Goal: Information Seeking & Learning: Find specific fact

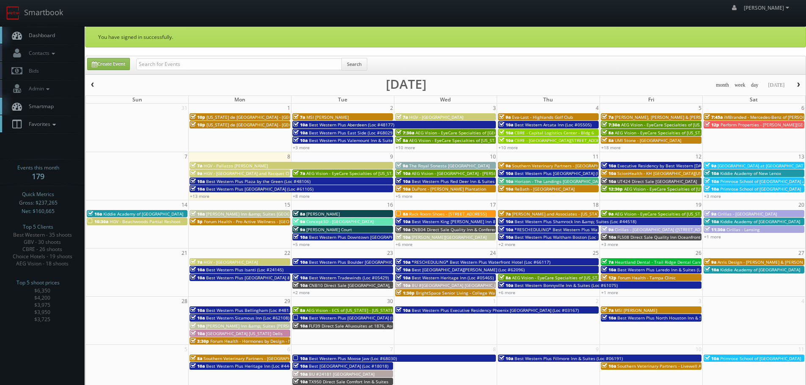
click at [41, 126] on span "Favorites" at bounding box center [41, 124] width 33 height 7
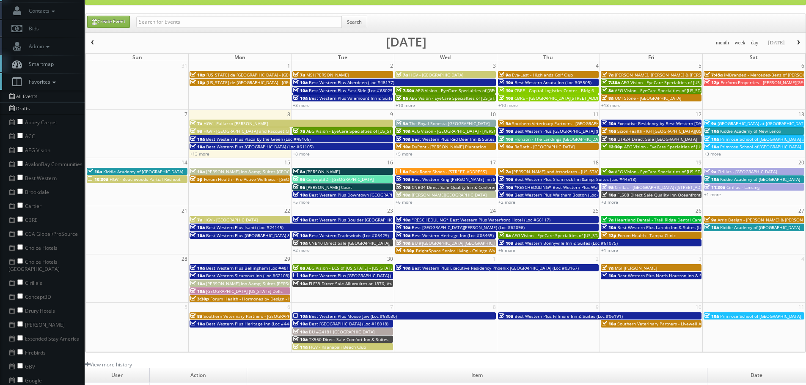
scroll to position [85, 0]
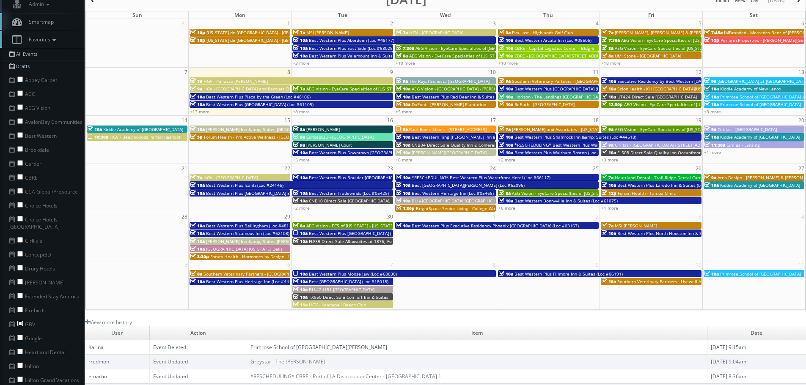
click at [19, 321] on input "checkbox" at bounding box center [19, 323] width 5 height 5
checkbox input "true"
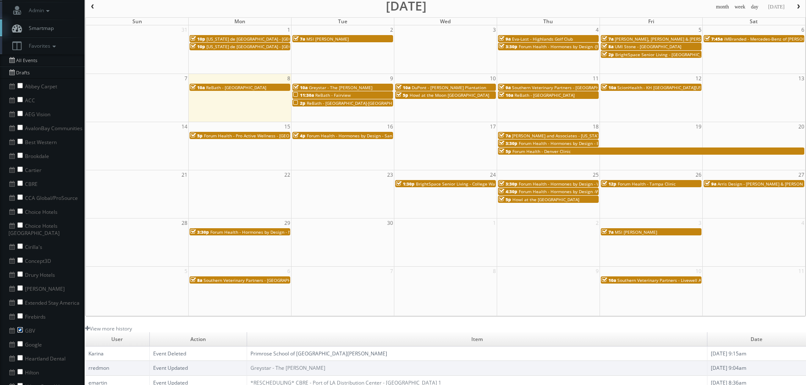
scroll to position [0, 0]
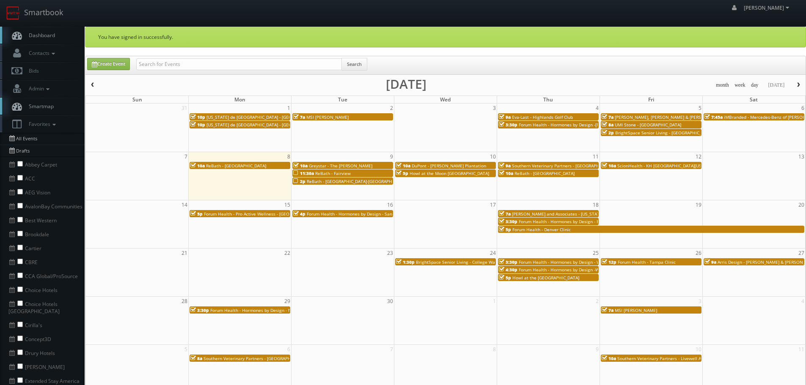
click at [94, 84] on span "button" at bounding box center [93, 84] width 6 height 5
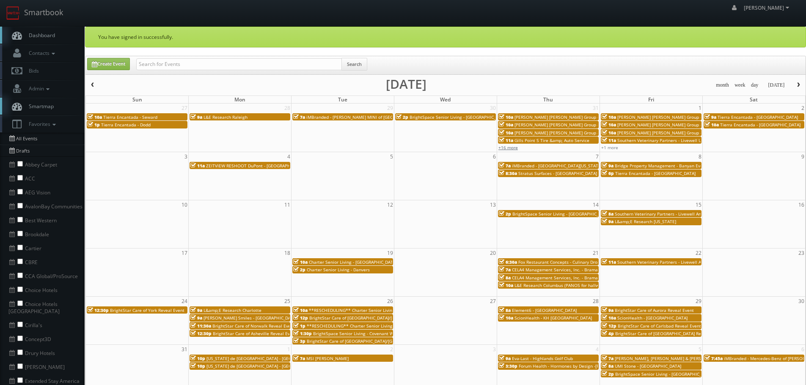
click at [511, 148] on link "+16 more" at bounding box center [507, 148] width 19 height 6
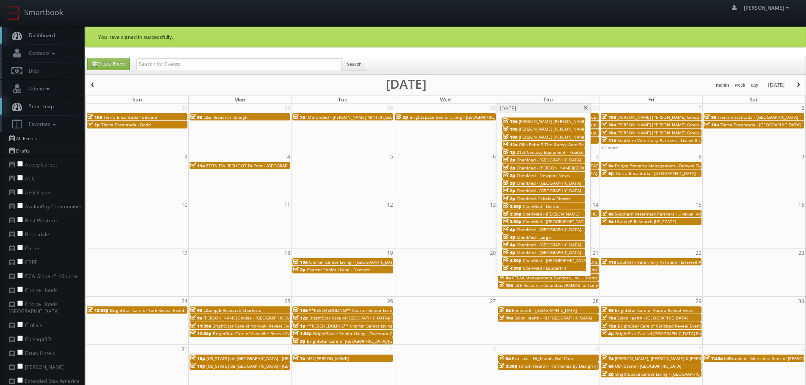
click at [585, 109] on span at bounding box center [585, 108] width 5 height 5
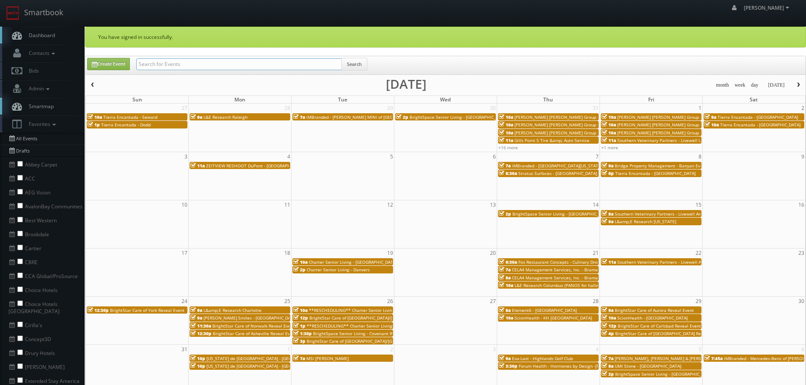
click at [182, 65] on input "text" at bounding box center [239, 64] width 206 height 12
type input "brightspace"
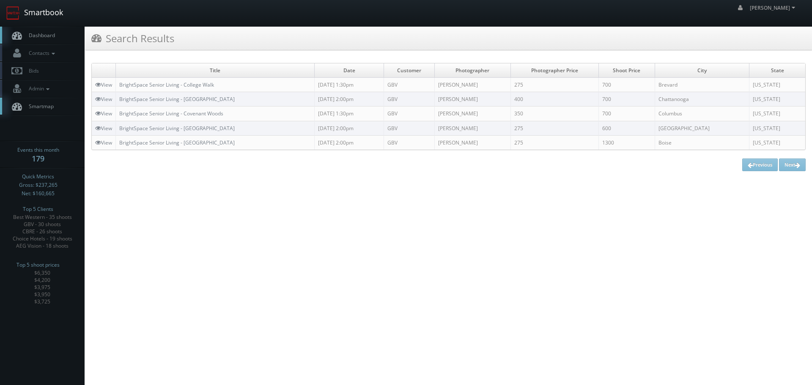
click at [33, 11] on link "Smartbook" at bounding box center [34, 13] width 69 height 26
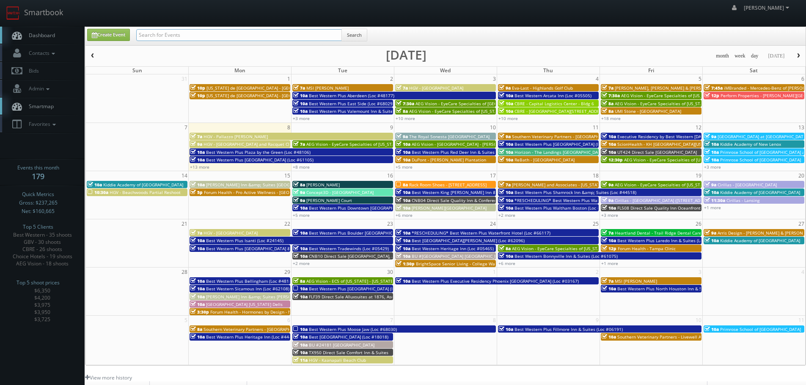
click at [247, 30] on input "text" at bounding box center [239, 35] width 206 height 12
type input "brightstar"
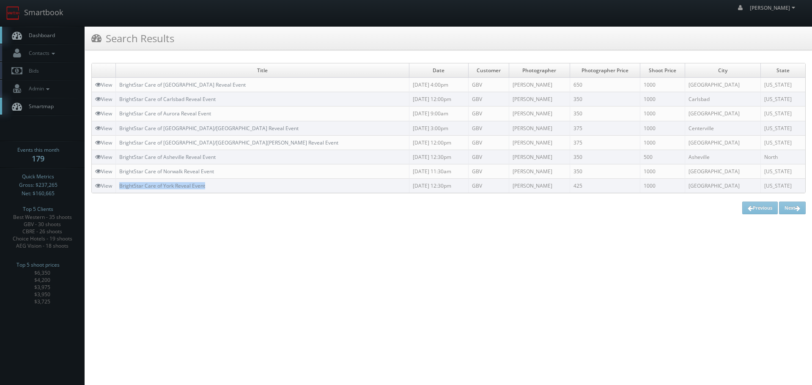
copy tr "BrightStar Care of York Reveal Event"
drag, startPoint x: 215, startPoint y: 187, endPoint x: 116, endPoint y: 189, distance: 99.0
click at [116, 189] on tr "View BrightStar Care of York Reveal Event 08/24/2025 12:30pm GBV Joe Giuliani 4…" at bounding box center [449, 186] width 714 height 14
copy link "BrightStar Care of Norwalk Reveal Event"
drag, startPoint x: 221, startPoint y: 170, endPoint x: 118, endPoint y: 168, distance: 103.7
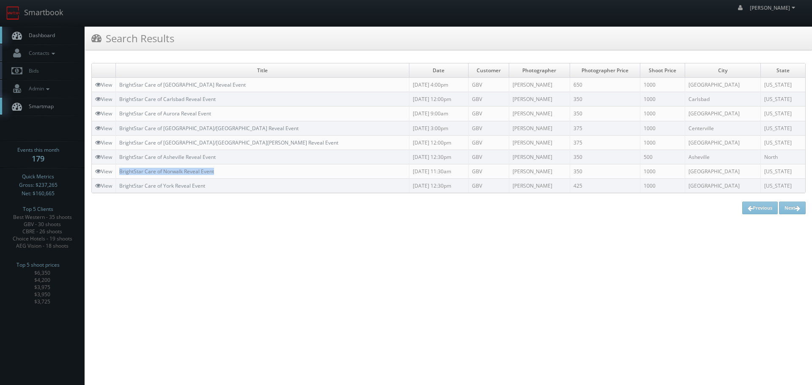
click at [118, 168] on td "BrightStar Care of Norwalk Reveal Event" at bounding box center [263, 171] width 294 height 14
copy link "BrightStar Care of Asheville Reveal Event"
drag, startPoint x: 233, startPoint y: 157, endPoint x: 119, endPoint y: 159, distance: 113.8
click at [119, 159] on td "BrightStar Care of Asheville Reveal Event" at bounding box center [263, 157] width 294 height 14
copy link "BrightStar Care of Asheville Reveal Event"
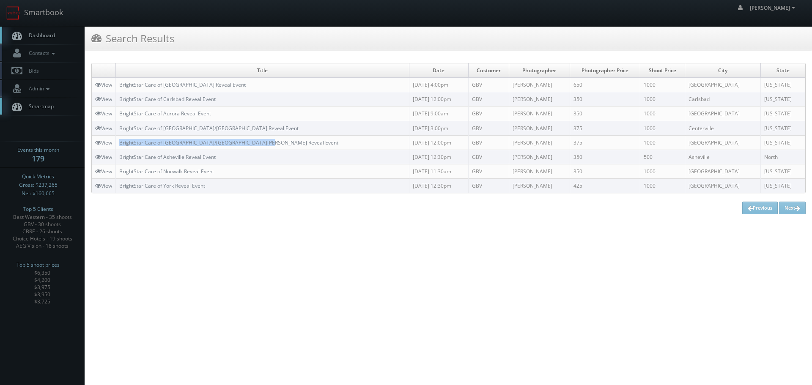
copy tr "BrightStar Care of Burnsville/South St. Paul Reveal Event"
drag, startPoint x: 271, startPoint y: 142, endPoint x: 116, endPoint y: 144, distance: 154.8
click at [116, 144] on tr "View BrightStar Care of Burnsville/South St. Paul Reveal Event 08/26/2025 12:00…" at bounding box center [449, 142] width 714 height 14
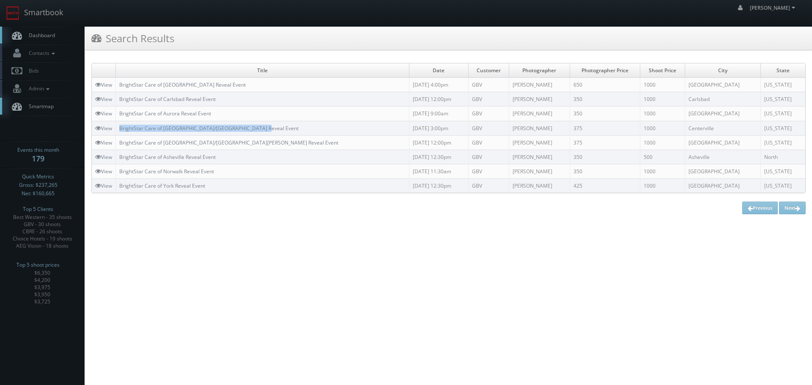
copy link "BrightStar Care of Centerville/South Dayton Reveal Event"
drag, startPoint x: 267, startPoint y: 126, endPoint x: 120, endPoint y: 129, distance: 147.2
click at [120, 129] on td "BrightStar Care of Centerville/South Dayton Reveal Event" at bounding box center [263, 128] width 294 height 14
copy link "BrightStar Care of Aurora Reveal Event"
drag, startPoint x: 234, startPoint y: 111, endPoint x: 119, endPoint y: 115, distance: 114.7
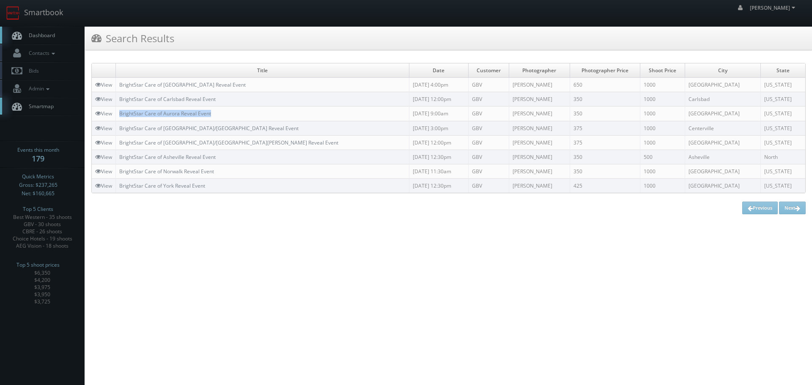
click at [119, 115] on td "BrightStar Care of Aurora Reveal Event" at bounding box center [263, 114] width 294 height 14
copy link "BrightStar Care of Carlsbad Reveal Event"
drag, startPoint x: 226, startPoint y: 96, endPoint x: 120, endPoint y: 97, distance: 106.6
click at [121, 98] on td "BrightStar Care of Carlsbad Reveal Event" at bounding box center [263, 99] width 294 height 14
copy link "BrightStar Care of [GEOGRAPHIC_DATA] Reveal Event"
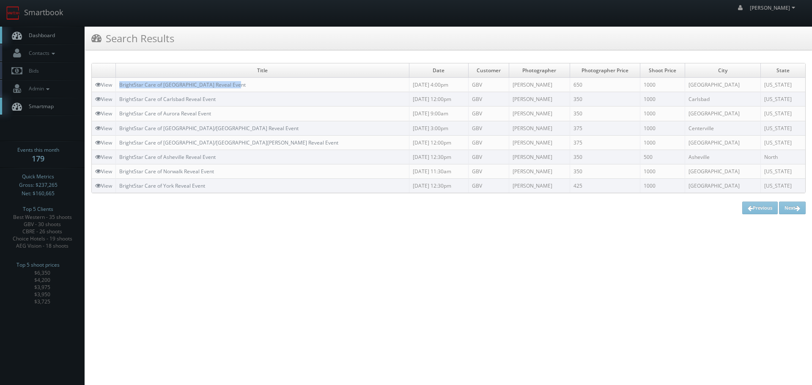
drag, startPoint x: 251, startPoint y: 82, endPoint x: 117, endPoint y: 83, distance: 134.5
click at [117, 83] on td "BrightStar Care of [GEOGRAPHIC_DATA] Reveal Event" at bounding box center [263, 85] width 294 height 14
click at [44, 13] on link "Smartbook" at bounding box center [34, 13] width 69 height 26
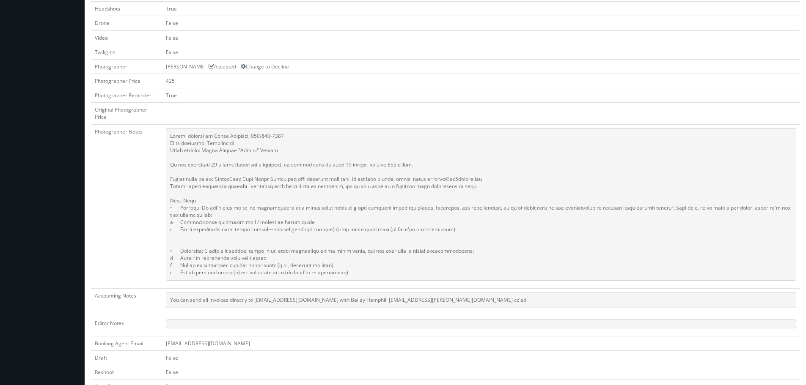
scroll to position [338, 0]
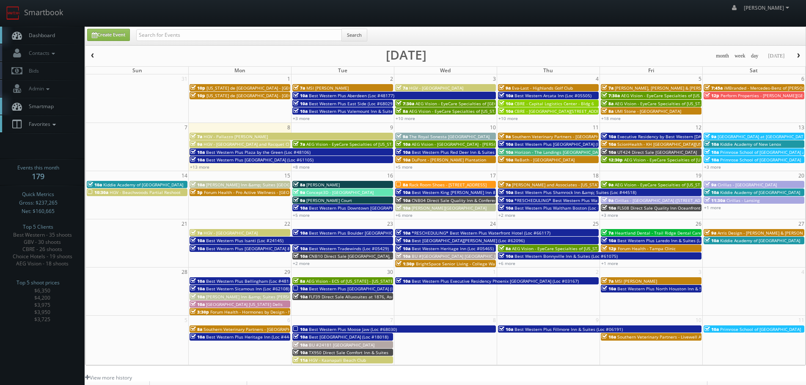
click at [42, 122] on span "Favorites" at bounding box center [41, 124] width 33 height 7
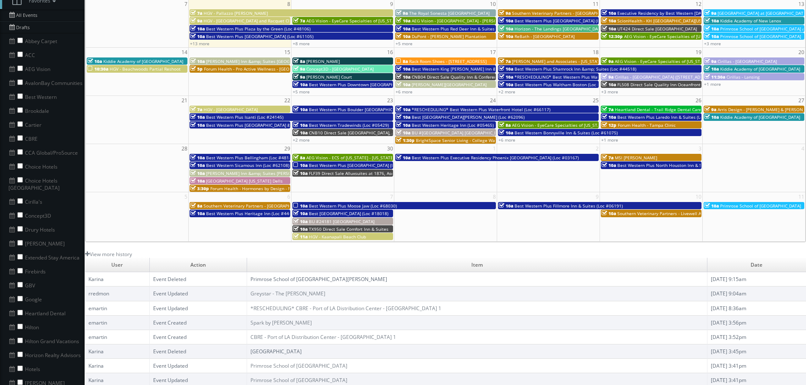
scroll to position [127, 0]
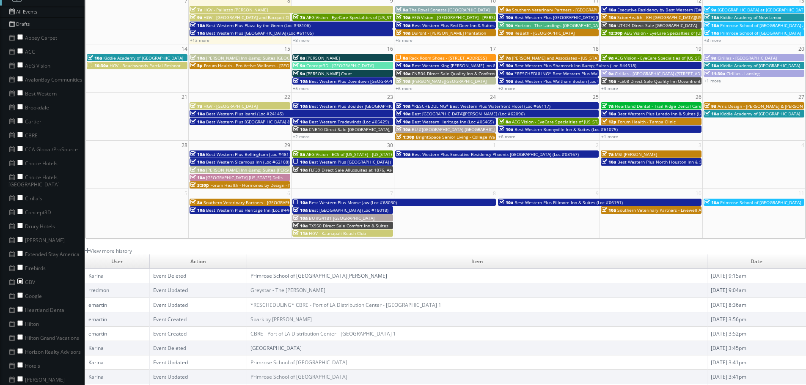
click at [22, 279] on input "checkbox" at bounding box center [19, 281] width 5 height 5
checkbox input "true"
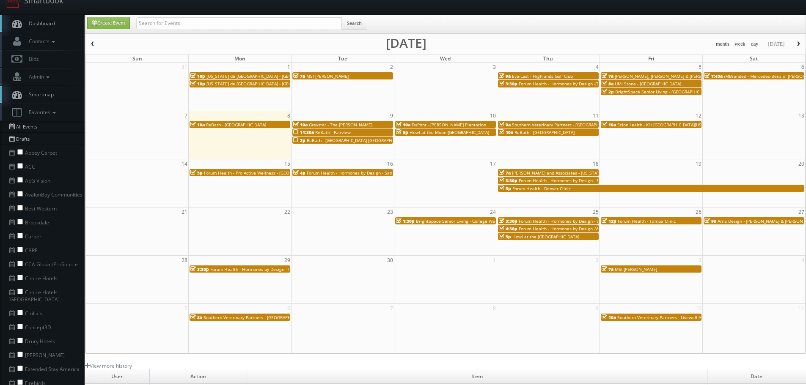
scroll to position [0, 0]
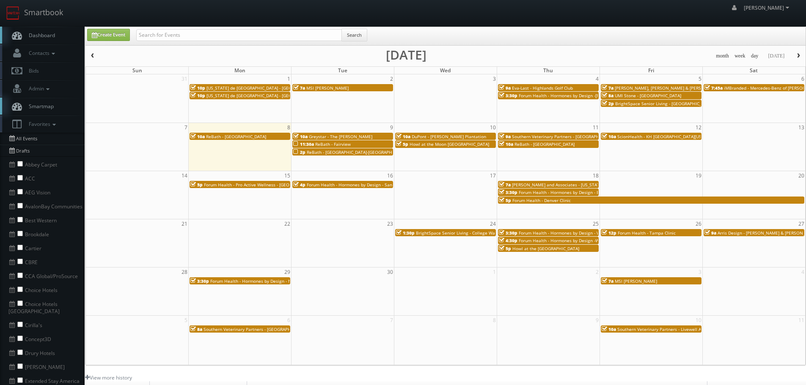
click at [93, 55] on span "button" at bounding box center [93, 55] width 6 height 5
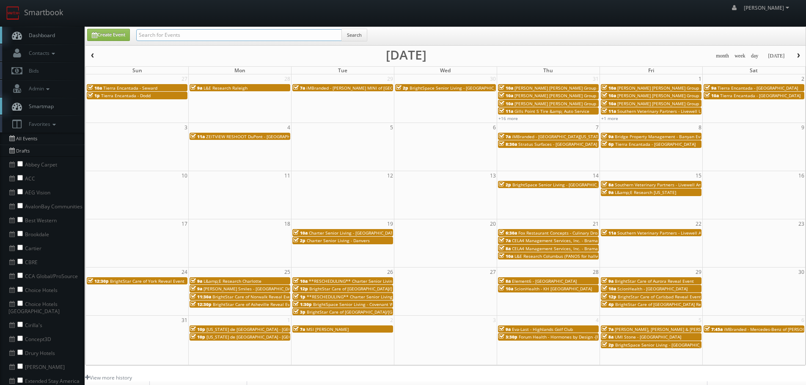
click at [185, 35] on input "text" at bounding box center [239, 35] width 206 height 12
type input "imbranded"
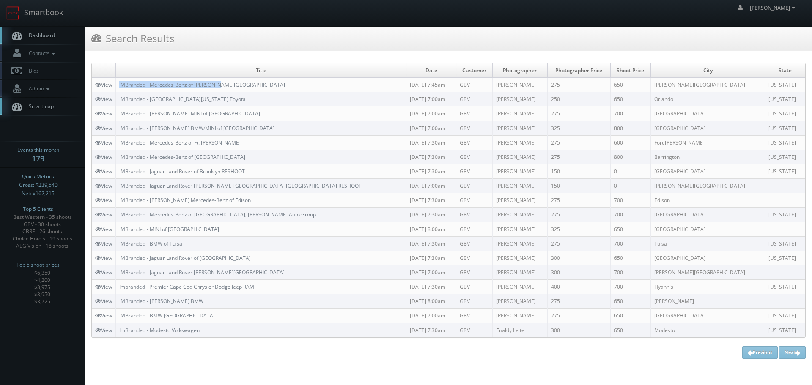
copy tr "iMBranded - Mercedes-Benz of [PERSON_NAME][GEOGRAPHIC_DATA]"
drag, startPoint x: 244, startPoint y: 87, endPoint x: 115, endPoint y: 85, distance: 129.9
click at [115, 85] on tr "View iMBranded - Mercedes-Benz of [PERSON_NAME][GEOGRAPHIC_DATA] [DATE] 7:45am …" at bounding box center [449, 85] width 714 height 14
click at [54, 17] on link "Smartbook" at bounding box center [34, 13] width 69 height 26
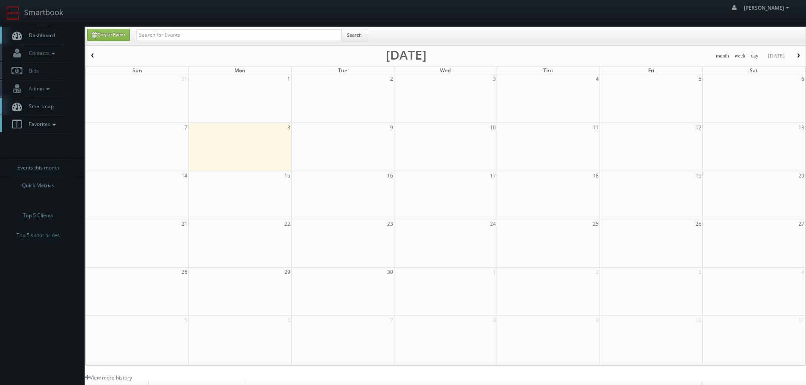
click at [44, 130] on link "Favorites" at bounding box center [42, 123] width 85 height 17
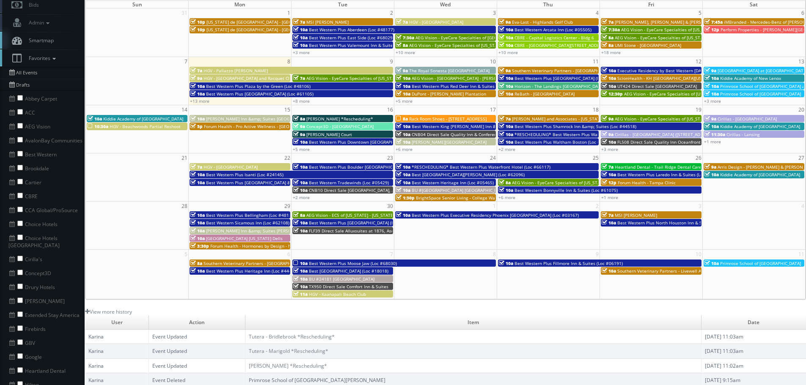
scroll to position [85, 0]
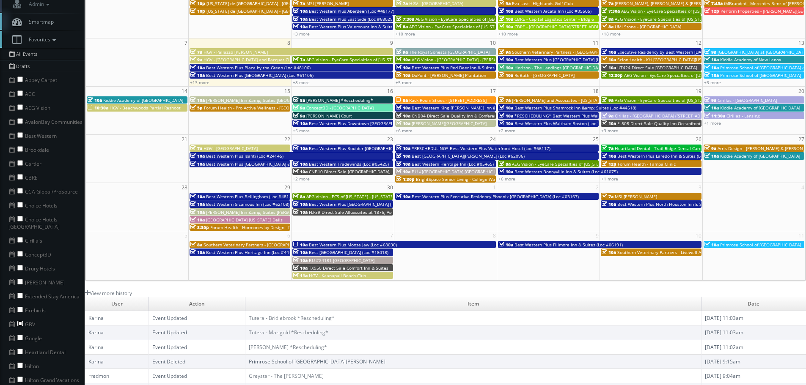
click at [21, 321] on input "checkbox" at bounding box center [19, 323] width 5 height 5
checkbox input "true"
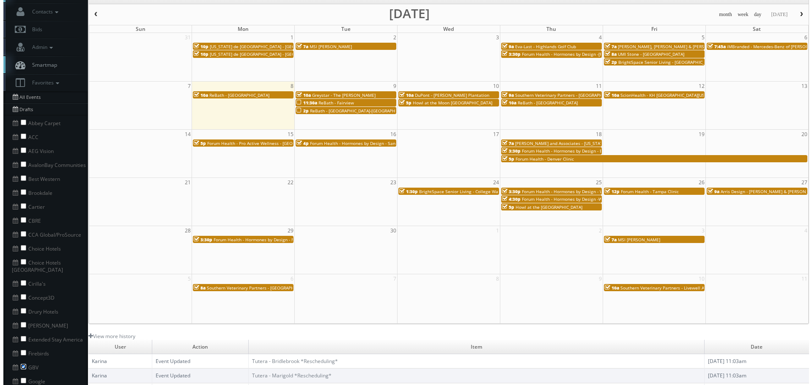
scroll to position [0, 0]
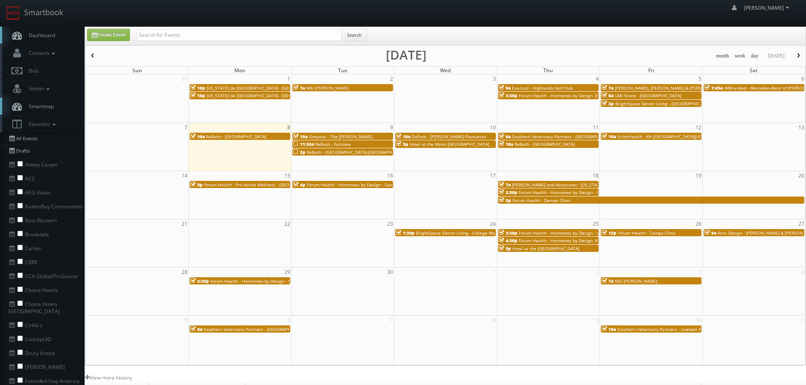
click at [96, 53] on button "button" at bounding box center [92, 56] width 14 height 11
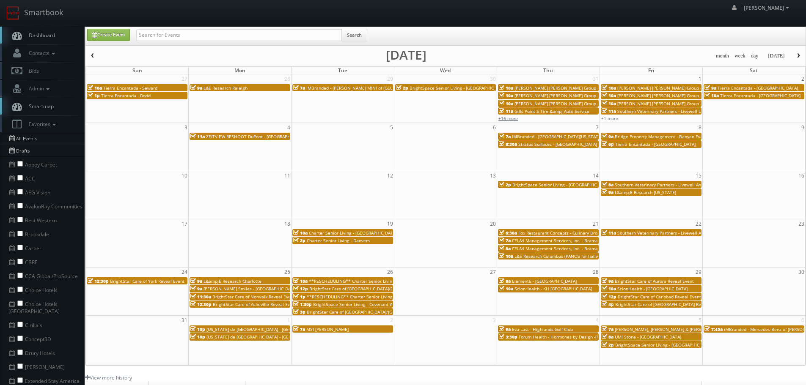
click at [513, 121] on link "+16 more" at bounding box center [507, 118] width 19 height 6
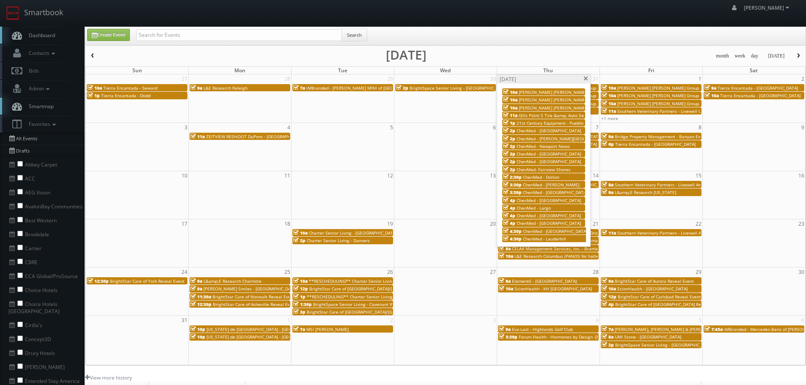
click at [584, 80] on span at bounding box center [585, 79] width 5 height 5
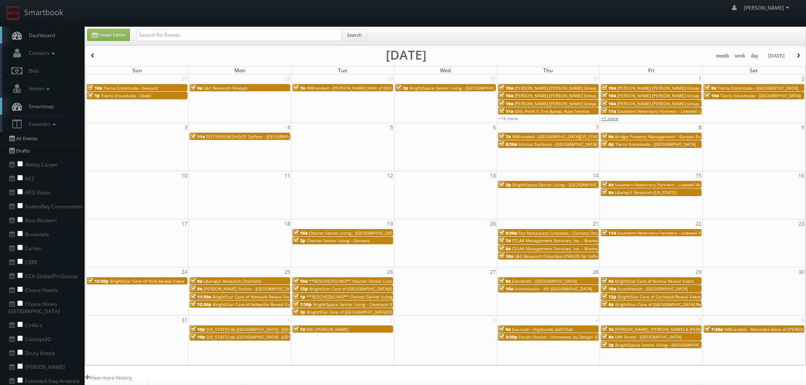
click at [612, 117] on link "+1 more" at bounding box center [609, 118] width 17 height 6
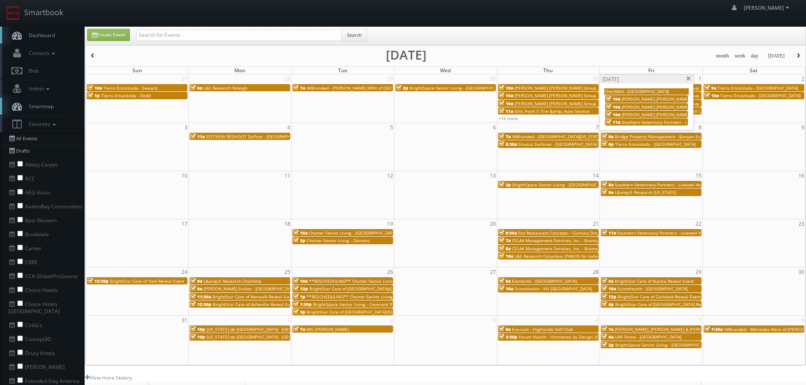
click at [669, 121] on span "Southern Veterinary Partners - Livewell Urgent Care of [GEOGRAPHIC_DATA]" at bounding box center [698, 122] width 154 height 6
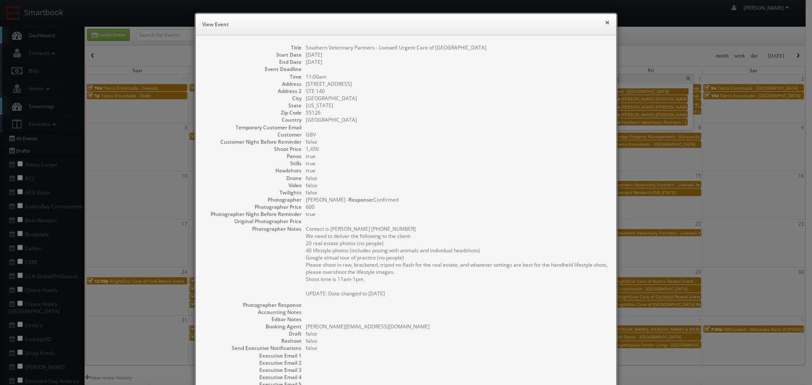
click at [606, 21] on button "×" at bounding box center [607, 22] width 5 height 6
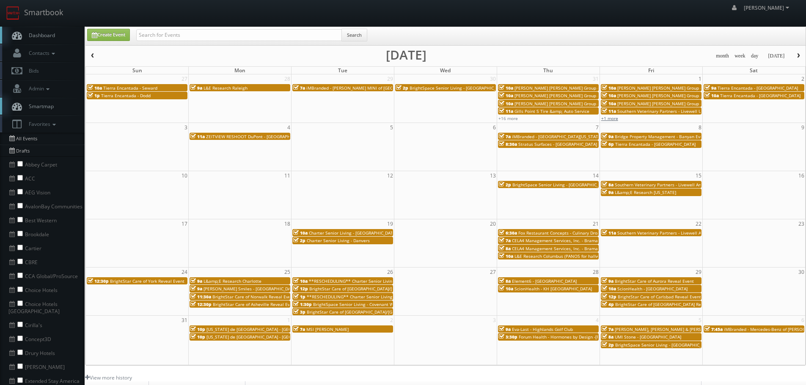
click at [614, 117] on link "+1 more" at bounding box center [609, 118] width 17 height 6
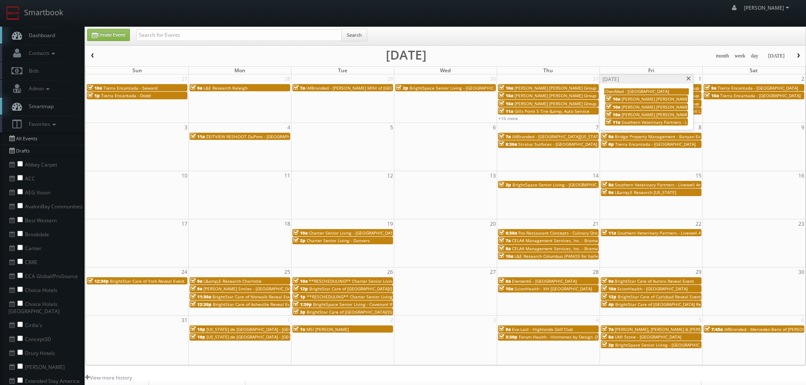
click at [687, 76] on div "Friday, August 1" at bounding box center [646, 79] width 93 height 9
click at [687, 81] on div "Friday, August 1" at bounding box center [646, 79] width 93 height 9
click at [686, 77] on span at bounding box center [688, 79] width 5 height 5
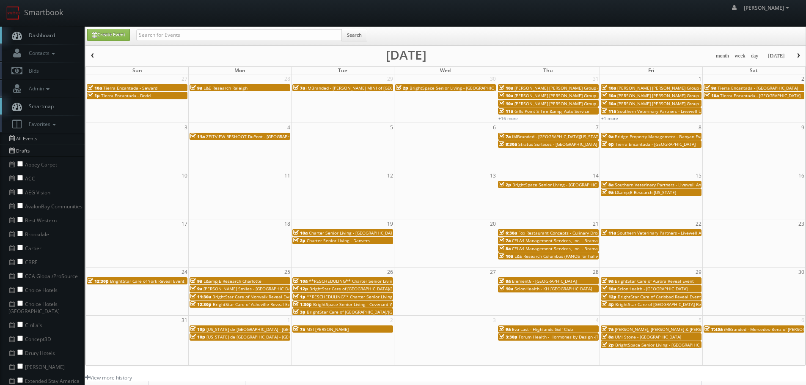
click at [672, 135] on span "Bridge Property Management - Banyan Everton" at bounding box center [663, 137] width 96 height 6
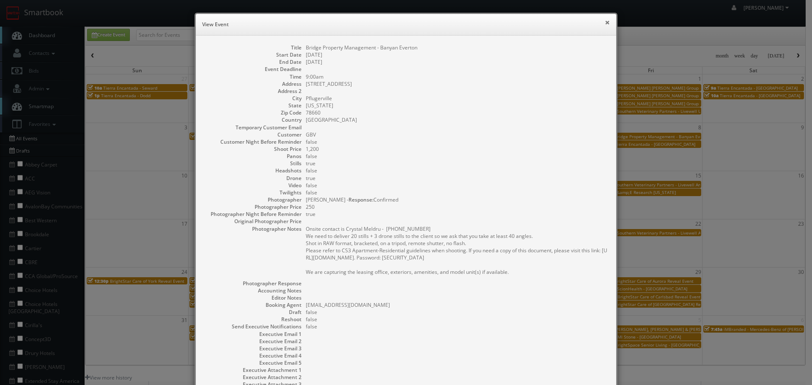
click at [605, 21] on button "×" at bounding box center [607, 22] width 5 height 6
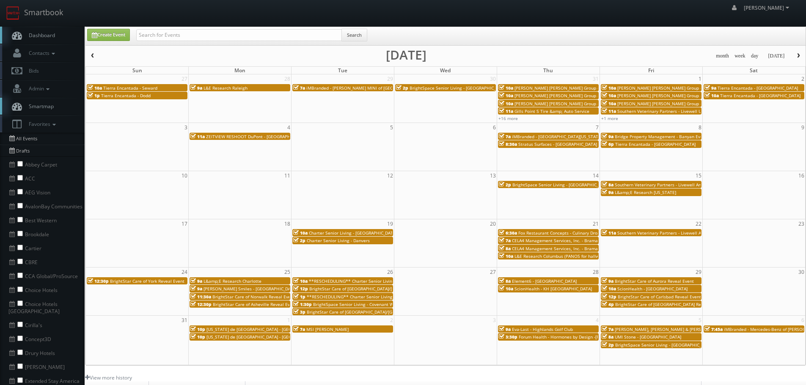
click at [668, 184] on span "Southern Veterinary Partners - Livewell Animal Urgent Care of Herriman" at bounding box center [688, 185] width 147 height 6
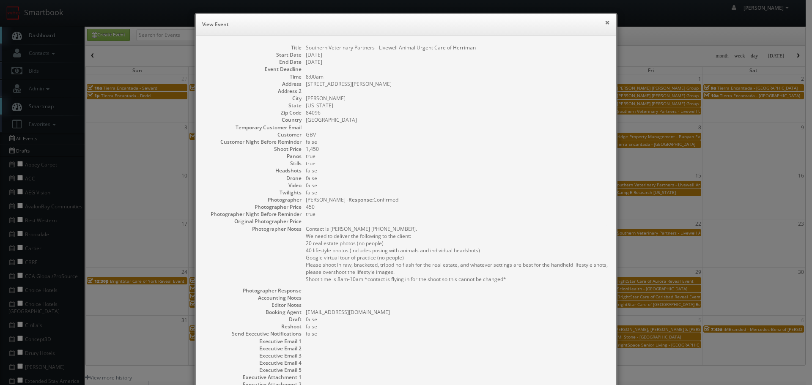
click at [605, 22] on button "×" at bounding box center [607, 22] width 5 height 6
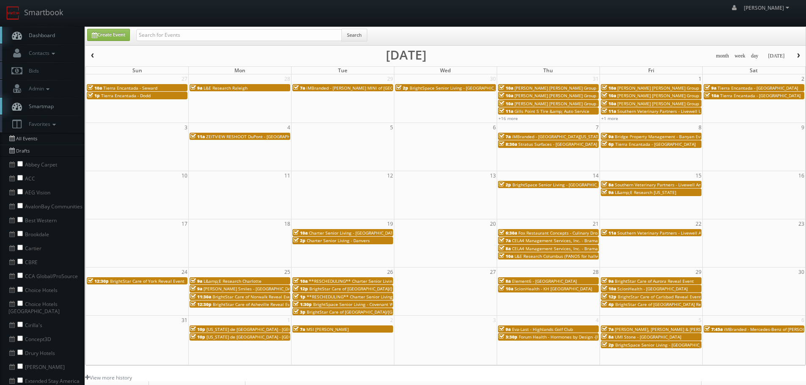
click at [691, 183] on span "Southern Veterinary Partners - Livewell Animal Urgent Care of Herriman" at bounding box center [688, 185] width 147 height 6
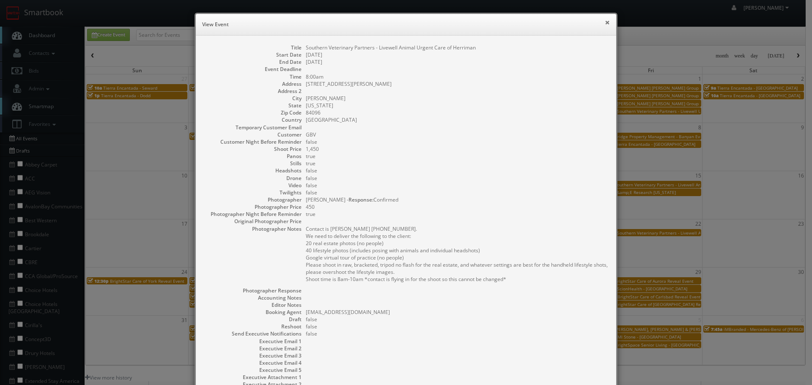
click at [605, 23] on button "×" at bounding box center [607, 22] width 5 height 6
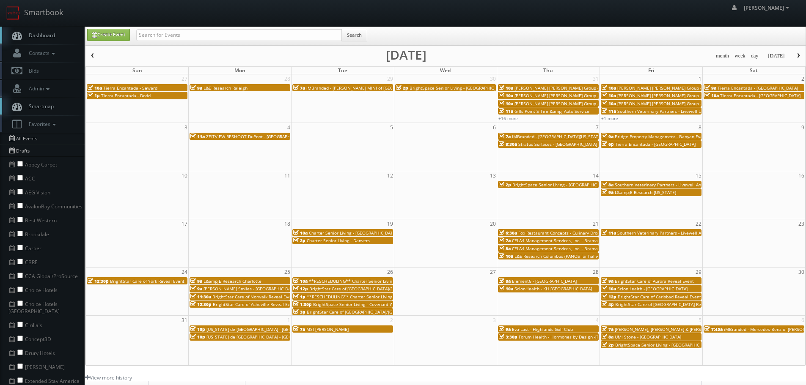
click at [587, 257] on span "L&E Research Columbus (PANOS for hallways/entrances)" at bounding box center [571, 256] width 115 height 6
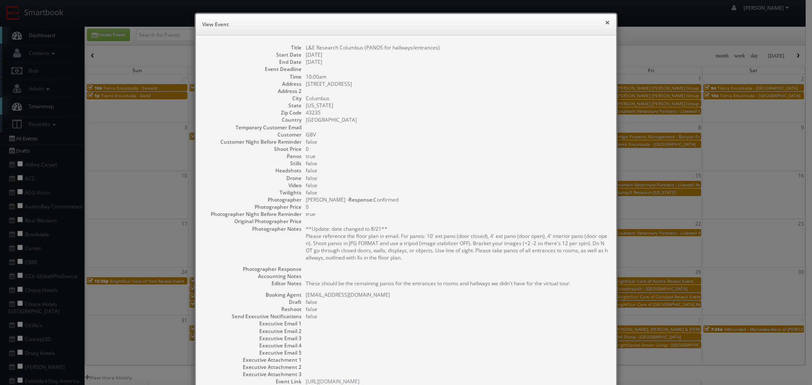
click at [605, 24] on button "×" at bounding box center [607, 22] width 5 height 6
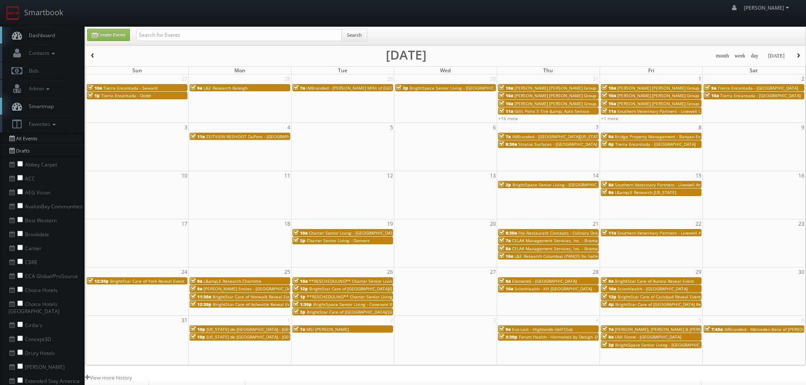
click at [593, 242] on span "CELA4 Management Services, Inc. - Braman Hyundai" at bounding box center [565, 241] width 107 height 6
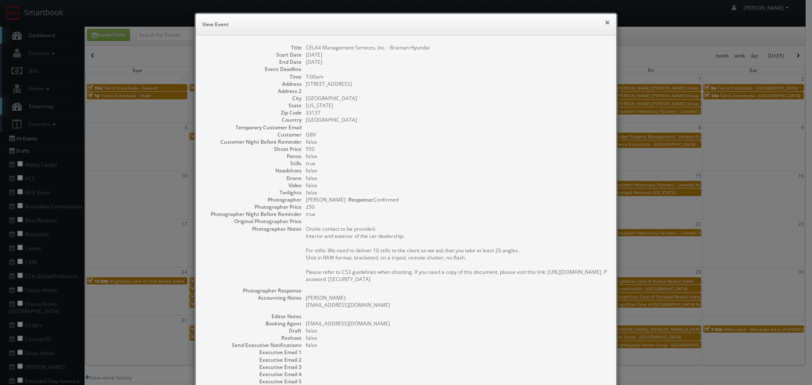
click at [605, 22] on button "×" at bounding box center [607, 22] width 5 height 6
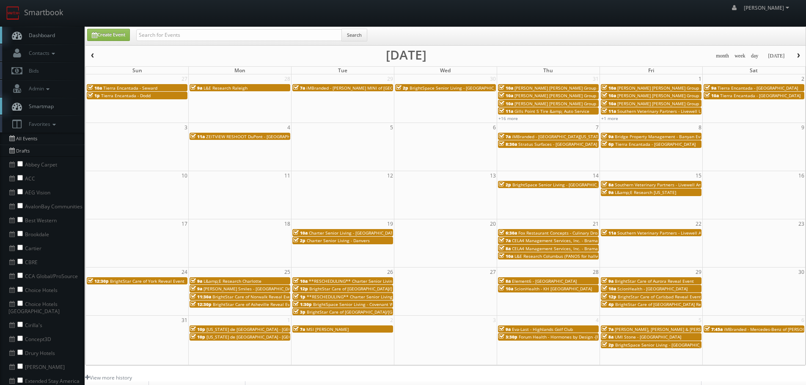
click at [585, 249] on span "CELA4 Management Services, Inc. - Braman Genesis" at bounding box center [565, 249] width 106 height 6
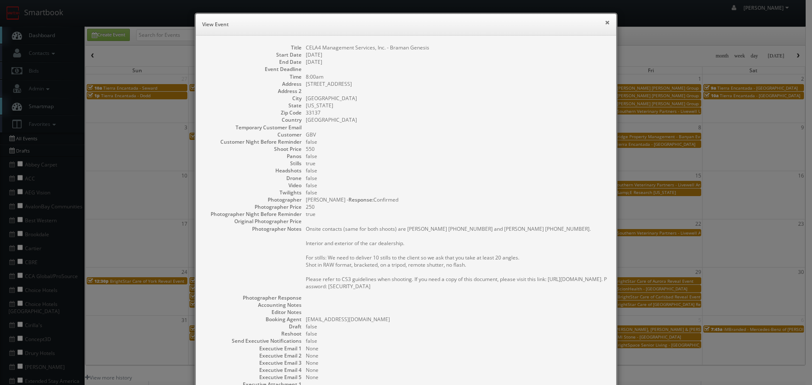
click at [605, 19] on button "×" at bounding box center [607, 22] width 5 height 6
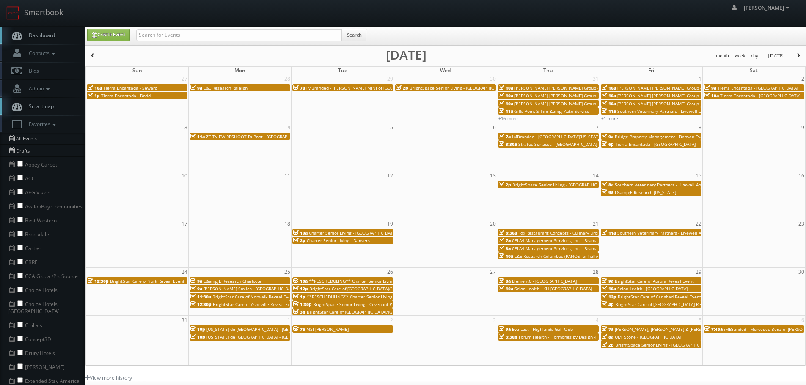
click at [582, 250] on span "CELA4 Management Services, Inc. - Braman Genesis" at bounding box center [565, 249] width 106 height 6
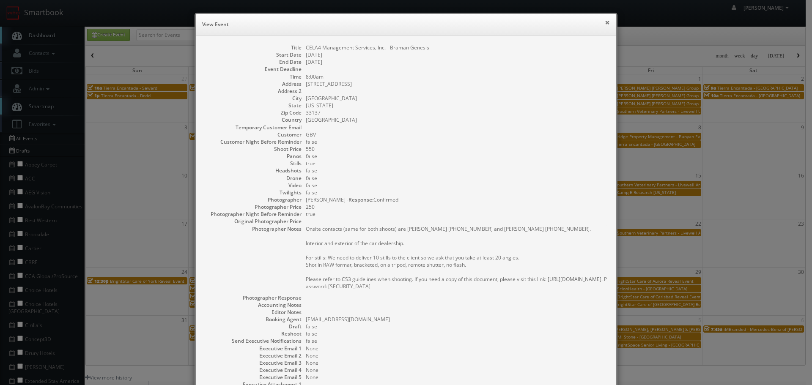
click at [605, 25] on button "×" at bounding box center [607, 22] width 5 height 6
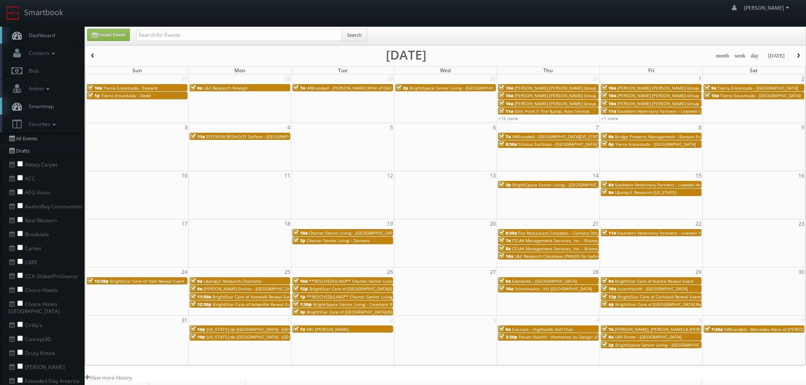
click at [692, 232] on span "Southern Veterinary Partners - Livewell Animal Urgent Care of Goodyear" at bounding box center [690, 233] width 147 height 6
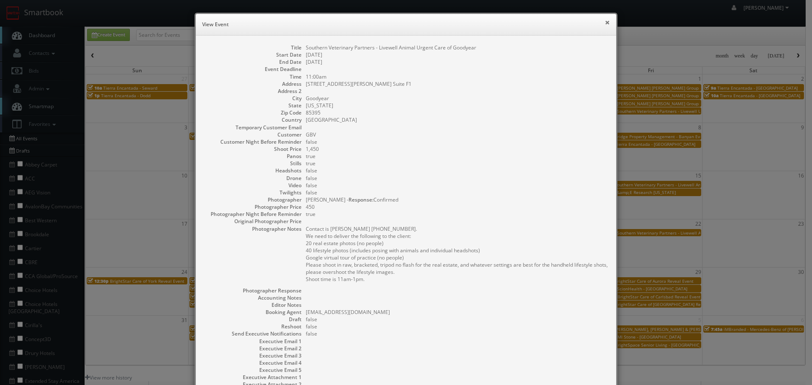
click at [606, 24] on button "×" at bounding box center [607, 22] width 5 height 6
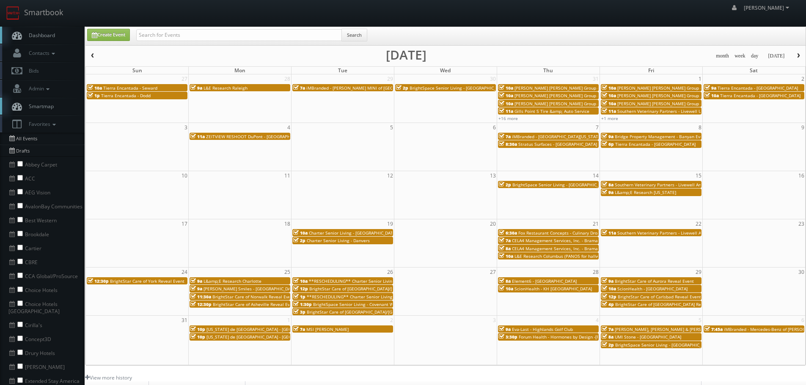
click at [229, 281] on span "L&amp;E Research Charlotte" at bounding box center [232, 281] width 58 height 6
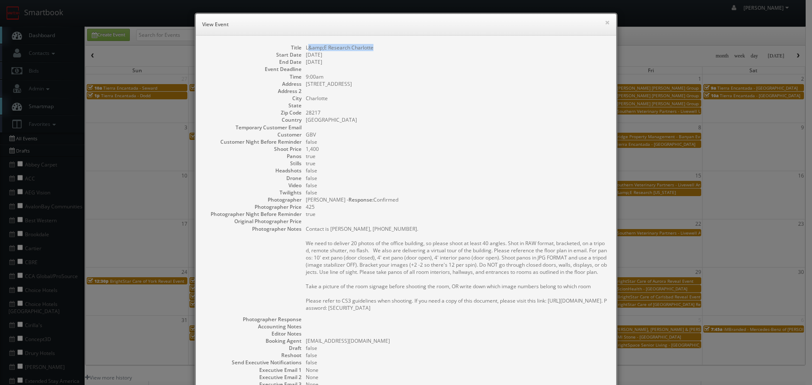
copy dd "&amp;E Research Charlotte"
drag, startPoint x: 388, startPoint y: 48, endPoint x: 302, endPoint y: 49, distance: 86.3
click at [302, 49] on dl "Title L&amp;E Research Charlotte Start Date 08/25/2025 End Date 08/25/2025 Even…" at bounding box center [406, 238] width 404 height 388
copy dd "L&amp;E Research Charlotte"
click at [605, 23] on button "×" at bounding box center [607, 22] width 5 height 6
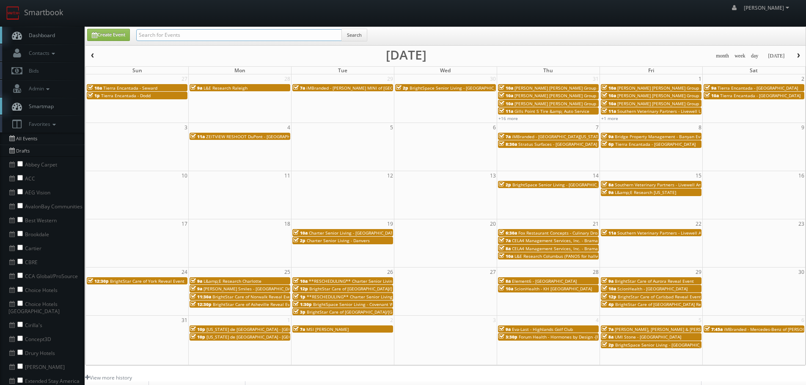
click at [191, 36] on input "text" at bounding box center [239, 35] width 206 height 12
type input "scionhealth"
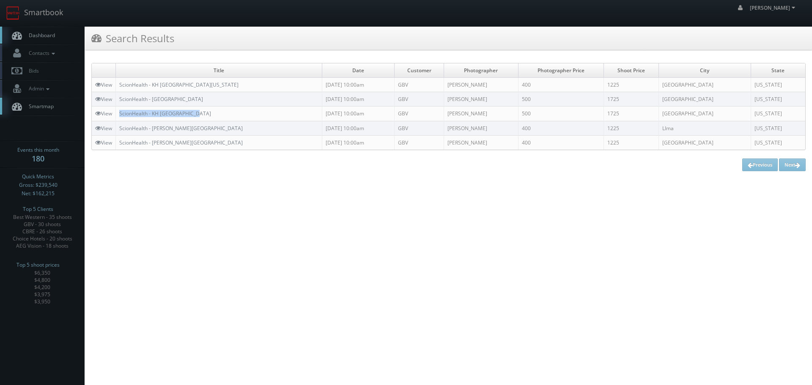
copy link "ScionHealth - KH Chicago North"
drag, startPoint x: 211, startPoint y: 112, endPoint x: 117, endPoint y: 113, distance: 93.9
click at [117, 113] on td "ScionHealth - KH [GEOGRAPHIC_DATA]" at bounding box center [219, 114] width 206 height 14
copy link "ScionHealth - [GEOGRAPHIC_DATA]"
drag, startPoint x: 201, startPoint y: 96, endPoint x: 121, endPoint y: 95, distance: 79.5
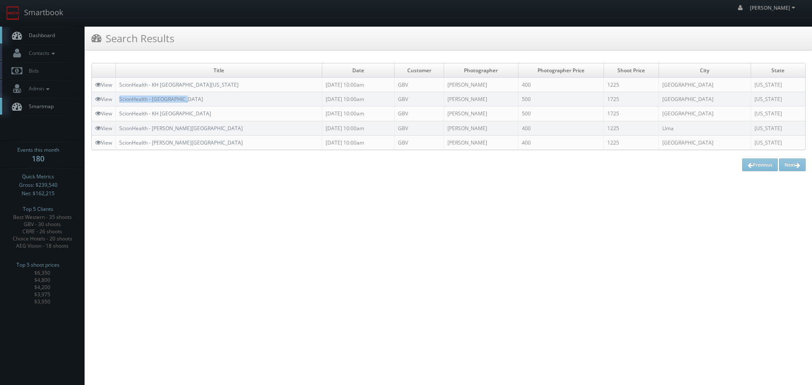
click at [121, 95] on td "ScionHealth - [GEOGRAPHIC_DATA]" at bounding box center [219, 99] width 206 height 14
click at [36, 15] on link "Smartbook" at bounding box center [34, 13] width 69 height 26
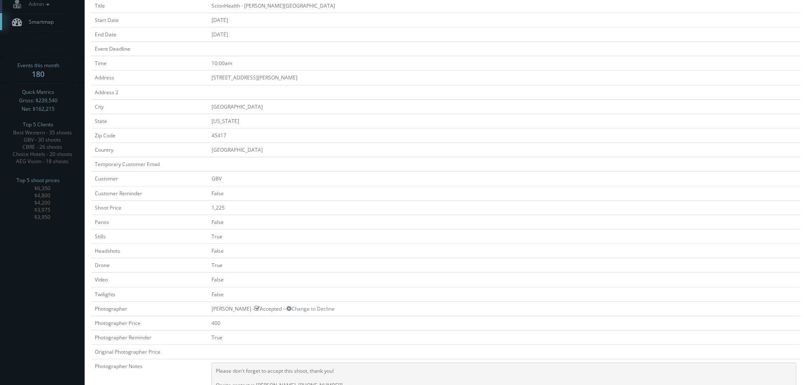
scroll to position [42, 0]
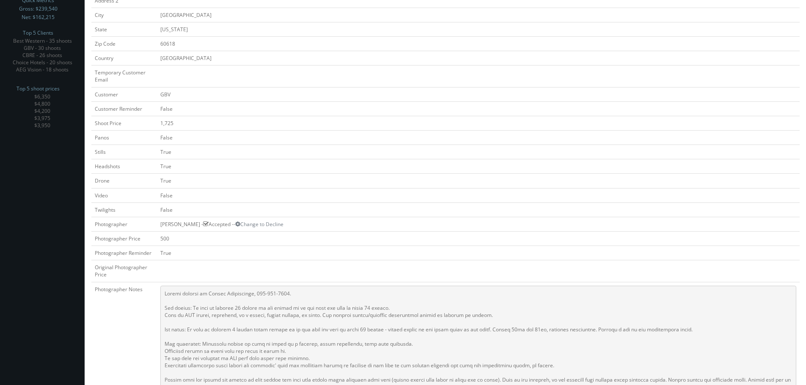
scroll to position [42, 0]
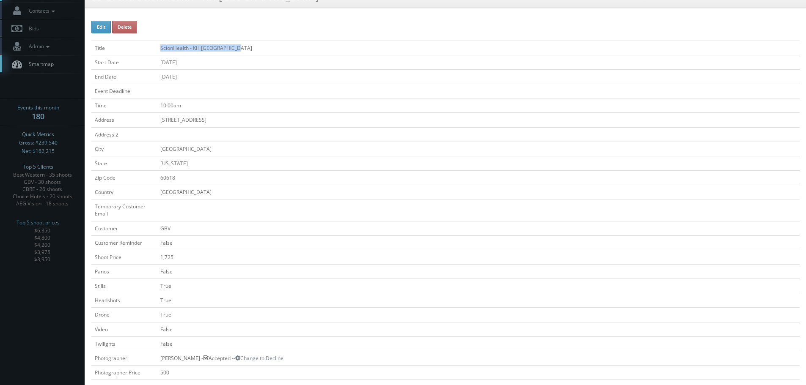
copy tr "ScionHealth - KH Chicago North"
drag, startPoint x: 258, startPoint y: 46, endPoint x: 250, endPoint y: 85, distance: 39.7
click at [154, 47] on tr "Title ScionHealth - KH Chicago North" at bounding box center [445, 48] width 708 height 14
copy td "2544 W Montrose Ave"
drag, startPoint x: 229, startPoint y: 116, endPoint x: 159, endPoint y: 118, distance: 69.8
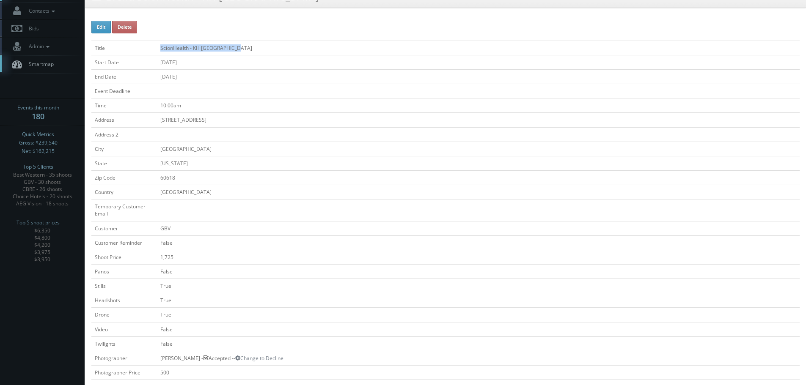
click at [159, 118] on td "2544 W Montrose Ave" at bounding box center [478, 120] width 643 height 14
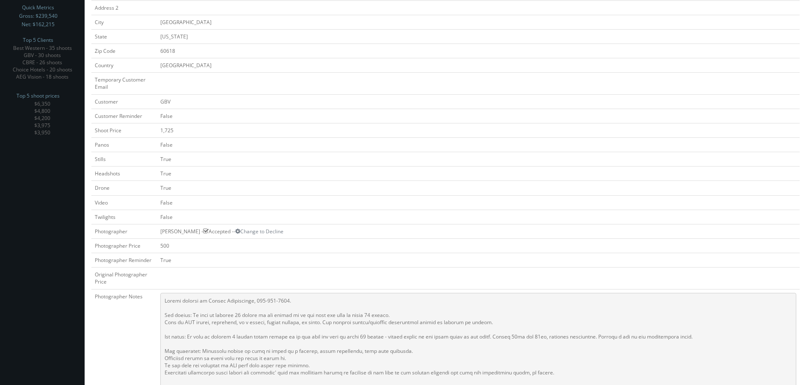
scroll to position [0, 0]
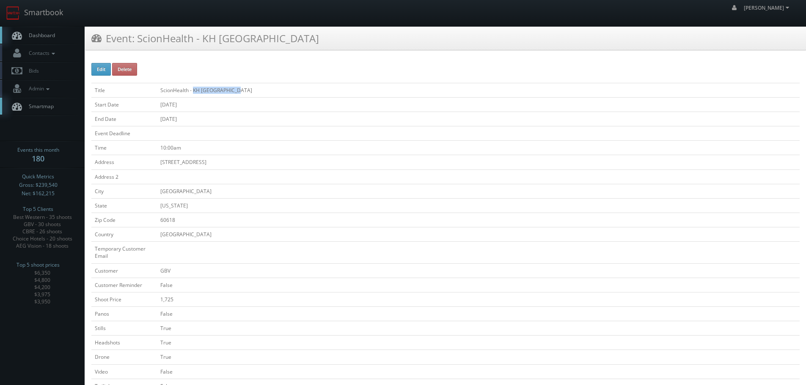
copy td "KH Chicago North"
drag, startPoint x: 243, startPoint y: 87, endPoint x: 192, endPoint y: 90, distance: 51.7
click at [192, 90] on td "ScionHealth - KH [GEOGRAPHIC_DATA]" at bounding box center [478, 90] width 643 height 14
copy tr "ScionHealth - [GEOGRAPHIC_DATA]"
drag, startPoint x: 233, startPoint y: 89, endPoint x: 143, endPoint y: 91, distance: 89.3
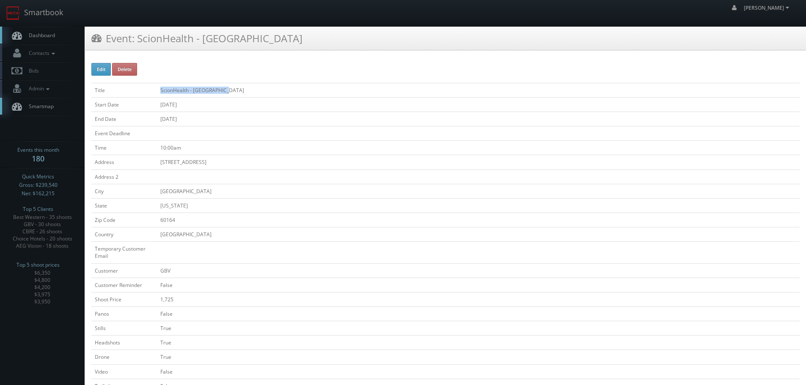
click at [143, 91] on tr "Title ScionHealth - [GEOGRAPHIC_DATA]" at bounding box center [445, 90] width 708 height 14
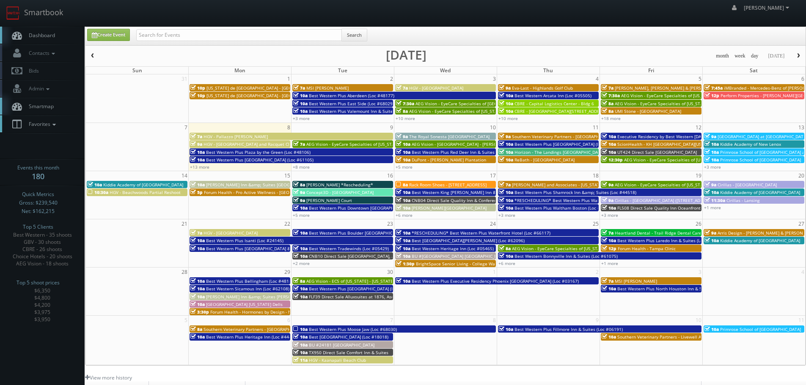
click at [49, 121] on span "Favorites" at bounding box center [41, 124] width 33 height 7
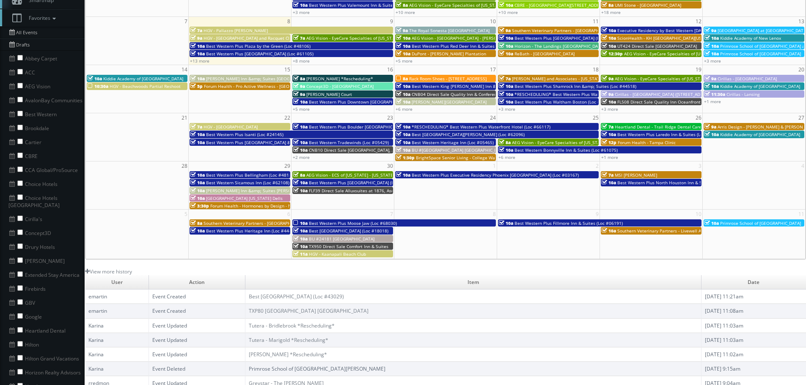
scroll to position [127, 0]
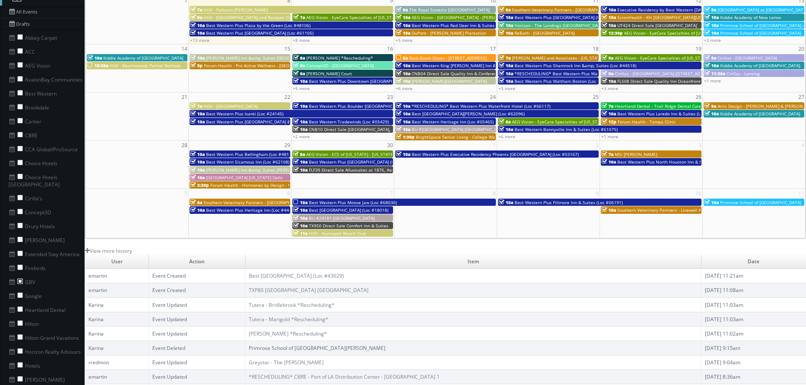
click at [19, 279] on input "checkbox" at bounding box center [19, 281] width 5 height 5
checkbox input "true"
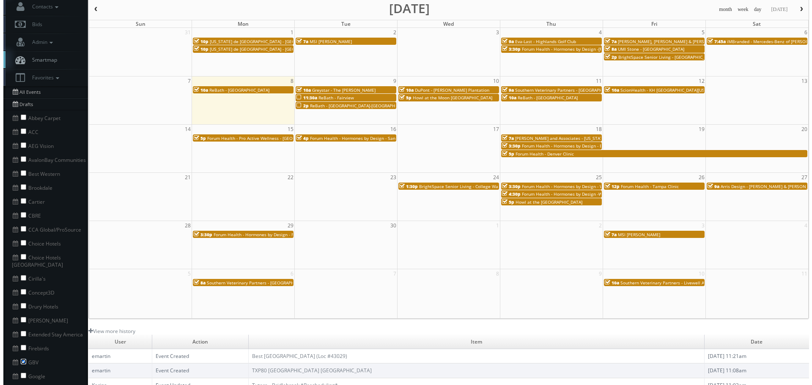
scroll to position [0, 0]
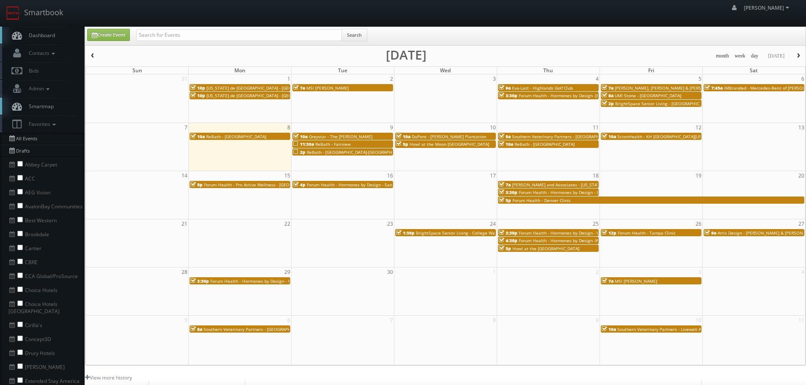
click at [96, 53] on button "button" at bounding box center [92, 56] width 14 height 11
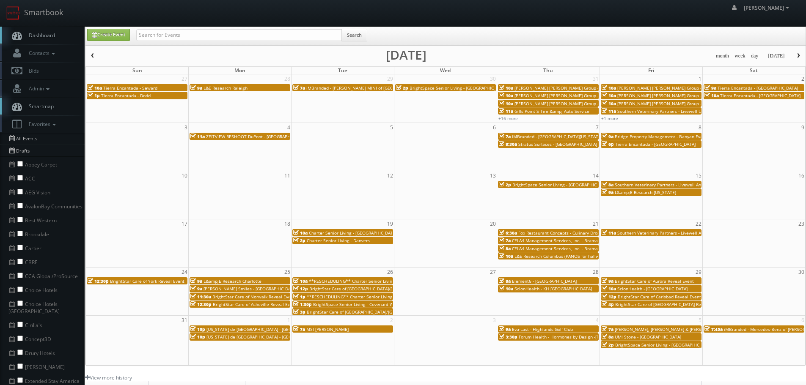
click at [802, 56] on button "button" at bounding box center [798, 56] width 14 height 11
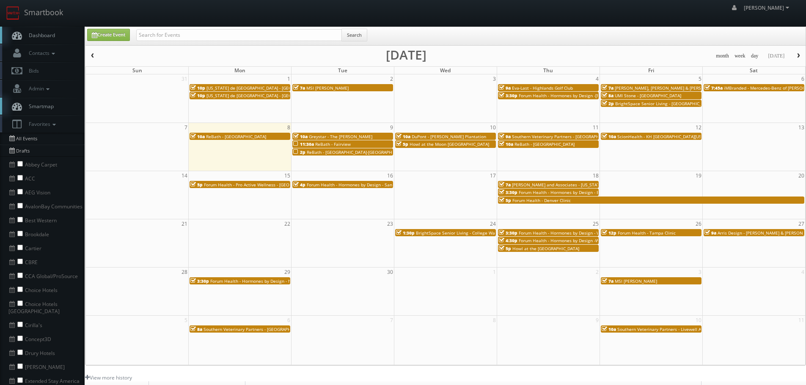
click at [97, 56] on button "button" at bounding box center [92, 56] width 14 height 11
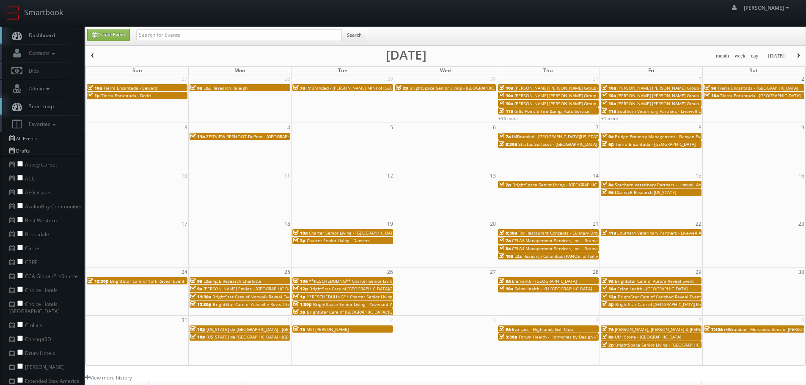
click at [799, 56] on span "button" at bounding box center [798, 55] width 6 height 5
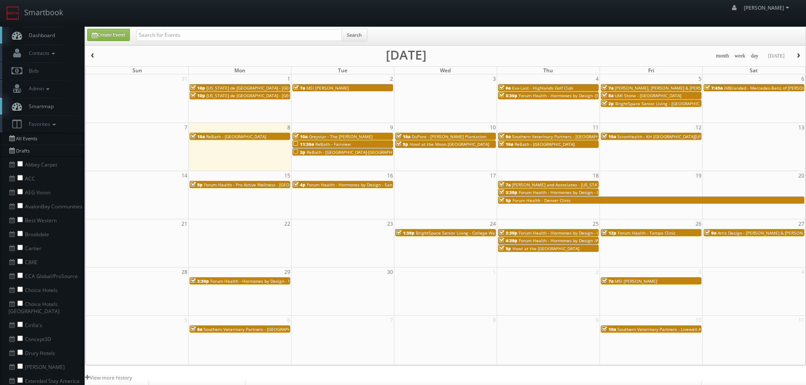
click at [341, 85] on div "7a MSI [PERSON_NAME]" at bounding box center [342, 88] width 99 height 6
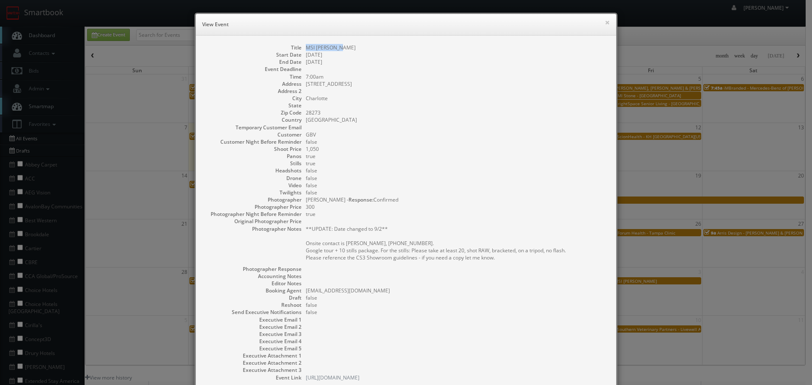
copy dd "MSI [PERSON_NAME]"
drag, startPoint x: 350, startPoint y: 41, endPoint x: 299, endPoint y: 45, distance: 51.4
click at [299, 47] on div "Title MSI [PERSON_NAME] Start Date [DATE] End Date [DATE] Event Deadline Time 7…" at bounding box center [406, 217] width 420 height 363
copy dd "[STREET_ADDRESS]"
drag, startPoint x: 376, startPoint y: 84, endPoint x: 304, endPoint y: 83, distance: 72.8
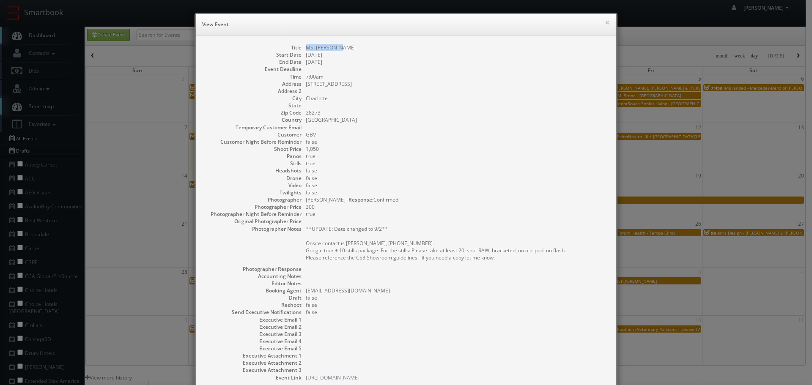
click at [306, 83] on dd "[STREET_ADDRESS]" at bounding box center [457, 83] width 302 height 7
click at [606, 24] on button "×" at bounding box center [607, 22] width 5 height 6
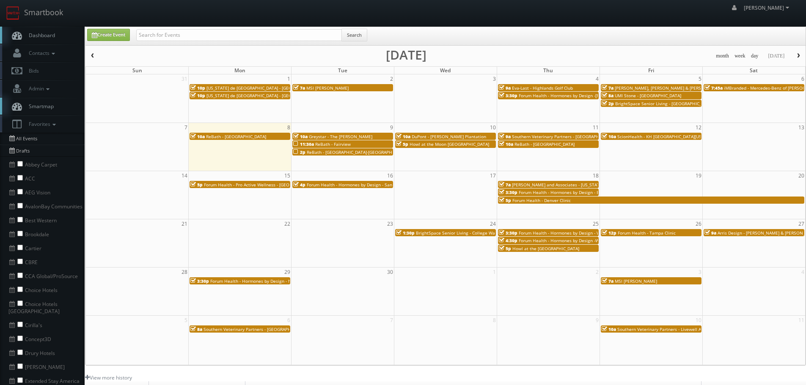
click at [523, 88] on span "Eva-Last - Highlands Golf Club" at bounding box center [542, 88] width 61 height 6
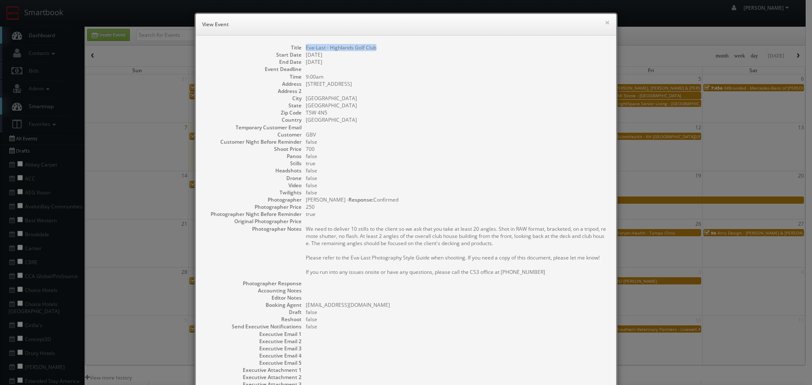
copy dd "Eva-Last - Highlands Golf Club"
drag, startPoint x: 389, startPoint y: 50, endPoint x: 300, endPoint y: 44, distance: 89.5
click at [300, 44] on dl "Title [PERSON_NAME]-Last - Highlands Golf Club Start Date [DATE] End Date [DATE…" at bounding box center [406, 220] width 404 height 352
click at [605, 20] on button "×" at bounding box center [607, 22] width 5 height 6
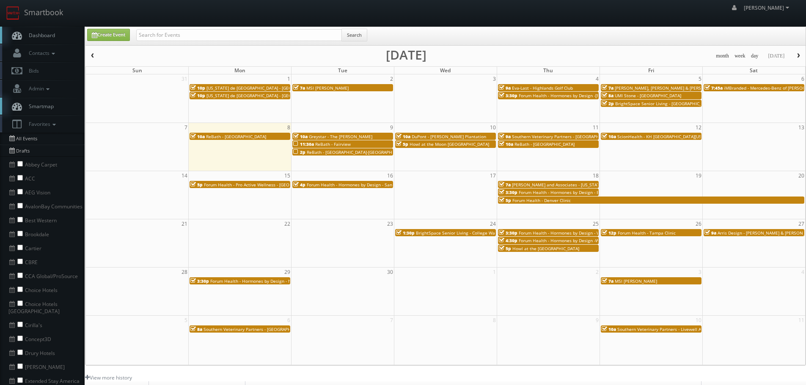
click at [552, 94] on span "Forum Health - Hormones by Design -[PERSON_NAME]" at bounding box center [574, 96] width 110 height 6
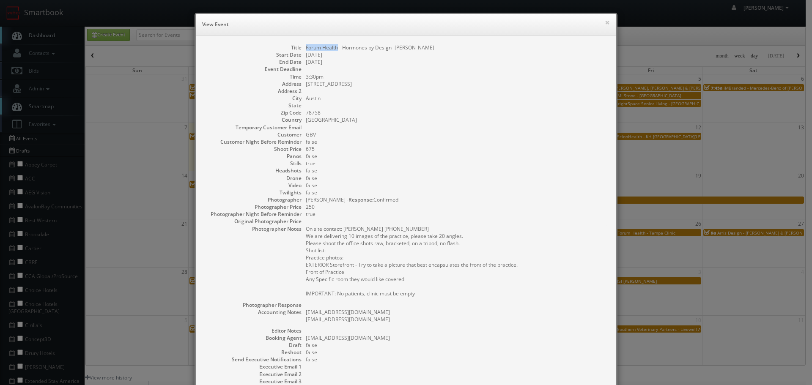
drag, startPoint x: 335, startPoint y: 46, endPoint x: 301, endPoint y: 49, distance: 33.6
click at [301, 49] on dl "Title Forum Health - Hormones by Design -Austin Clinic Start Date [DATE] End Da…" at bounding box center [406, 236] width 404 height 385
copy dd "Forum Health"
copy pre "[EMAIL_ADDRESS][DOMAIN_NAME]"
drag, startPoint x: 386, startPoint y: 314, endPoint x: 302, endPoint y: 312, distance: 84.2
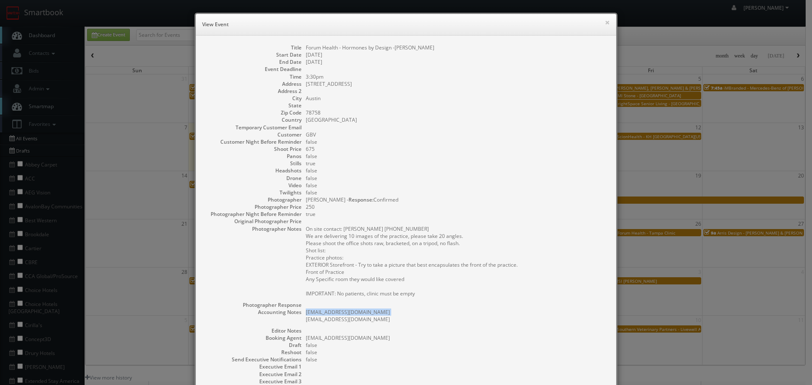
click at [302, 312] on dl "Title Forum Health - Hormones by Design -Austin Clinic Start Date [DATE] End Da…" at bounding box center [406, 236] width 404 height 385
drag, startPoint x: 365, startPoint y: 319, endPoint x: 301, endPoint y: 317, distance: 64.3
click at [301, 317] on dl "Title Forum Health - Hormones by Design -Austin Clinic Start Date [DATE] End Da…" at bounding box center [406, 236] width 404 height 385
copy pre "[EMAIL_ADDRESS][DOMAIN_NAME]"
copy dl "Forum Health - Hormones by Design -[PERSON_NAME]"
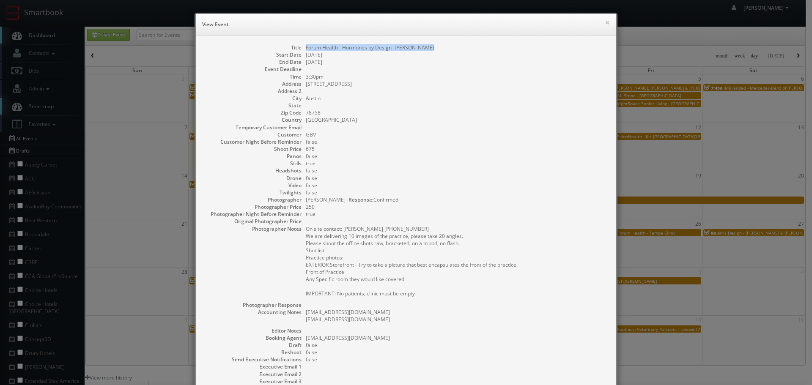
drag, startPoint x: 437, startPoint y: 50, endPoint x: 297, endPoint y: 44, distance: 139.3
click at [297, 44] on dl "Title Forum Health - Hormones by Design -Austin Clinic Start Date [DATE] End Da…" at bounding box center [406, 236] width 404 height 385
click at [605, 22] on button "×" at bounding box center [607, 22] width 5 height 6
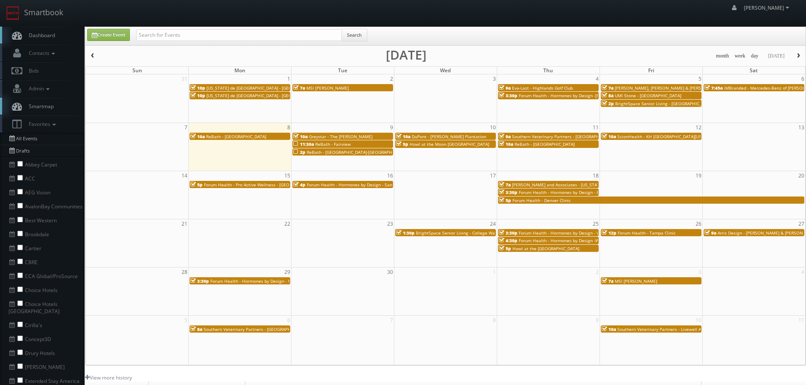
click at [535, 95] on span "Forum Health - Hormones by Design -[PERSON_NAME]" at bounding box center [574, 96] width 110 height 6
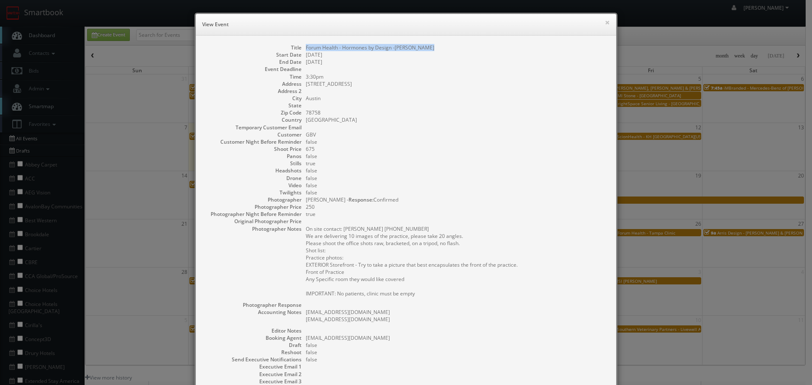
copy dd "Forum Health - Hormones by Design -[PERSON_NAME]"
drag, startPoint x: 423, startPoint y: 48, endPoint x: 302, endPoint y: 49, distance: 121.4
click at [302, 49] on dl "Title Forum Health - Hormones by Design -Austin Clinic Start Date [DATE] End Da…" at bounding box center [406, 236] width 404 height 385
click at [605, 22] on button "×" at bounding box center [607, 22] width 5 height 6
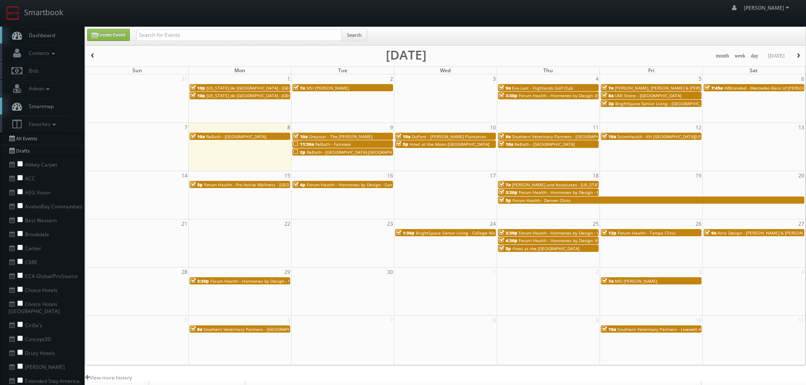
click at [333, 144] on span "ReBath - Fairview" at bounding box center [333, 144] width 36 height 6
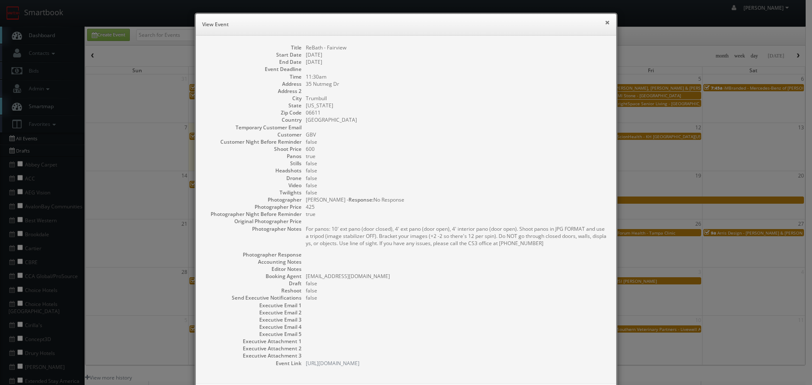
click at [605, 24] on button "×" at bounding box center [607, 22] width 5 height 6
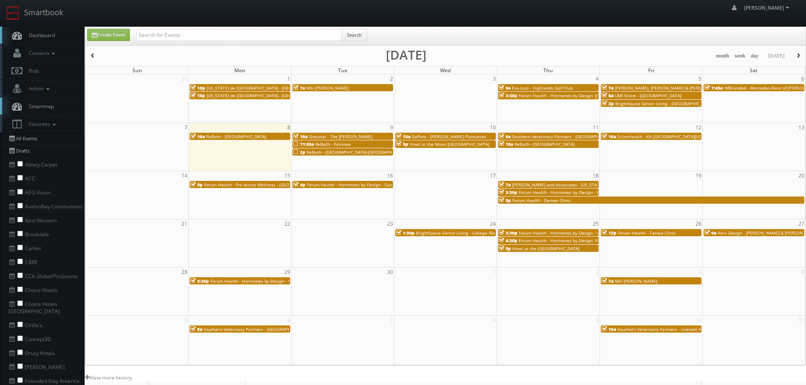
click at [672, 87] on span "[PERSON_NAME], [PERSON_NAME] & [PERSON_NAME], LLC - [GEOGRAPHIC_DATA]" at bounding box center [696, 88] width 163 height 6
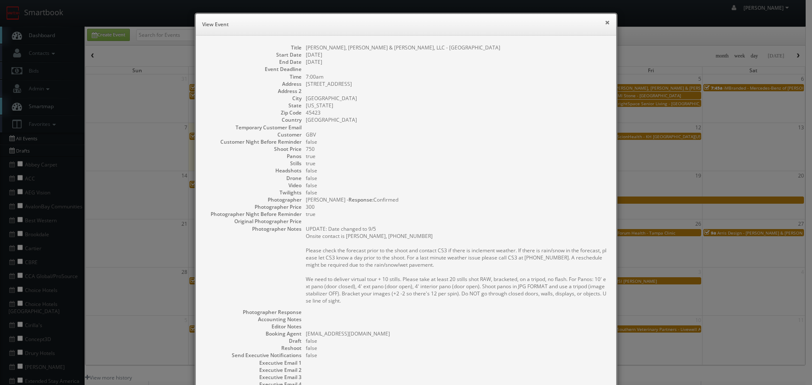
click at [605, 20] on button "×" at bounding box center [607, 22] width 5 height 6
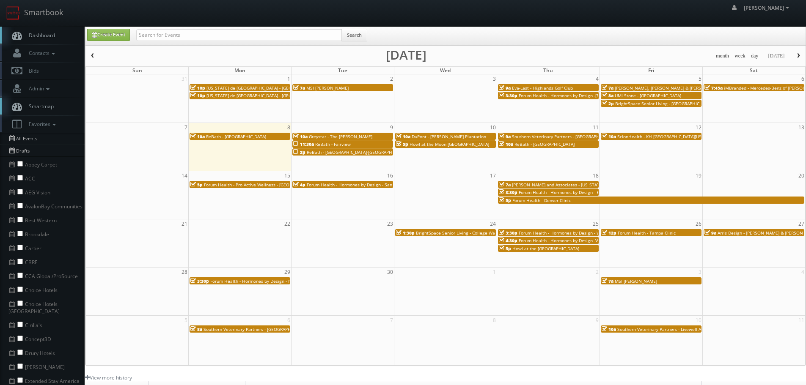
drag, startPoint x: 633, startPoint y: 88, endPoint x: 614, endPoint y: 88, distance: 19.0
drag, startPoint x: 614, startPoint y: 88, endPoint x: 659, endPoint y: 86, distance: 45.3
drag, startPoint x: 659, startPoint y: 86, endPoint x: 649, endPoint y: 90, distance: 10.3
click at [649, 90] on span "[PERSON_NAME], [PERSON_NAME] & [PERSON_NAME], LLC - [GEOGRAPHIC_DATA]" at bounding box center [696, 88] width 163 height 6
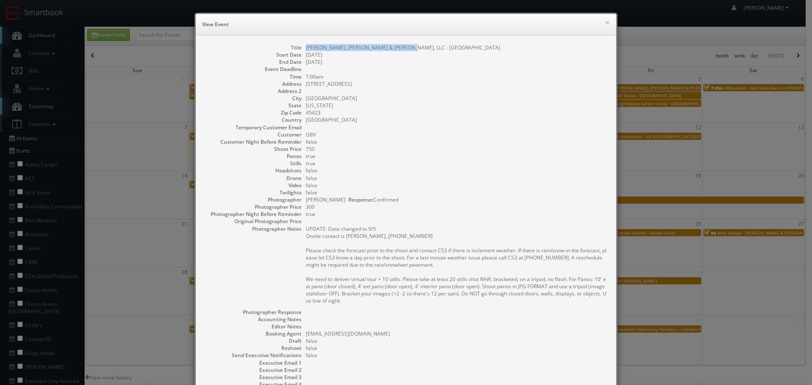
copy dd "[PERSON_NAME], [PERSON_NAME] & [PERSON_NAME], LLC - [GEOGRAPHIC_DATA]"
drag, startPoint x: 402, startPoint y: 46, endPoint x: 299, endPoint y: 47, distance: 102.4
click at [299, 47] on dl "Title [PERSON_NAME], [PERSON_NAME] & [PERSON_NAME], LLC - [GEOGRAPHIC_DATA] Sta…" at bounding box center [406, 234] width 404 height 381
click at [606, 22] on button "×" at bounding box center [607, 22] width 5 height 6
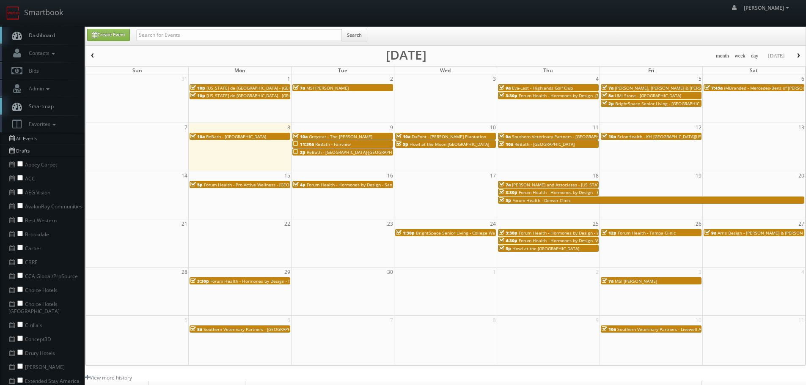
click at [651, 98] on span "UMI Stone - [GEOGRAPHIC_DATA]" at bounding box center [648, 96] width 66 height 6
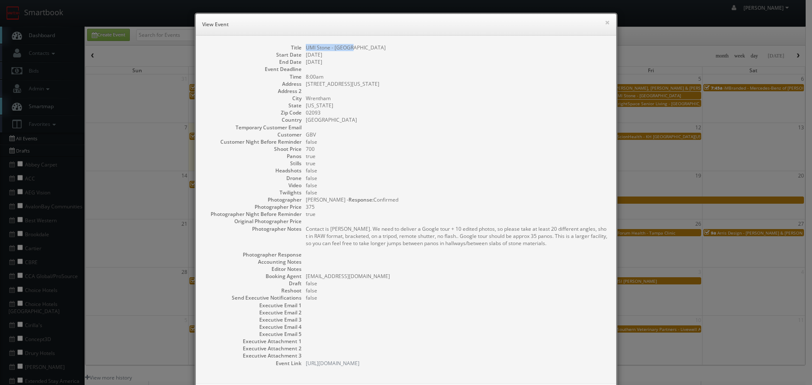
copy dd "UMI Stone - [GEOGRAPHIC_DATA]"
drag, startPoint x: 359, startPoint y: 45, endPoint x: 299, endPoint y: 49, distance: 59.8
click at [299, 49] on dl "Title UMI Stone - [GEOGRAPHIC_DATA] Start Date [DATE] End Date [DATE] Event Dea…" at bounding box center [406, 205] width 404 height 323
click at [605, 23] on button "×" at bounding box center [607, 22] width 5 height 6
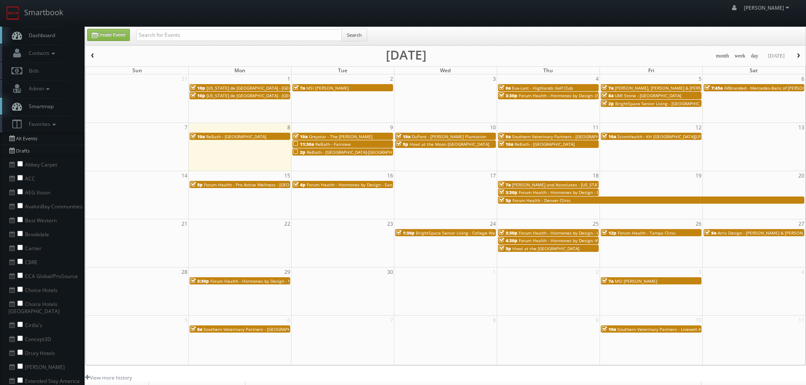
click at [763, 88] on span "iMBranded - Mercedes-Benz of [PERSON_NAME][GEOGRAPHIC_DATA]" at bounding box center [793, 88] width 139 height 6
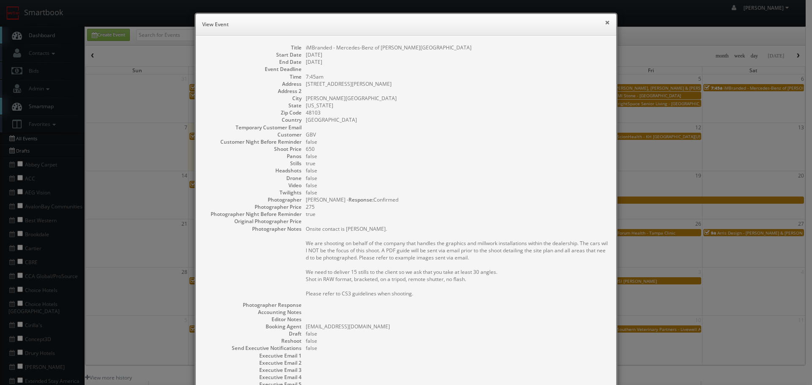
click at [606, 21] on button "×" at bounding box center [607, 22] width 5 height 6
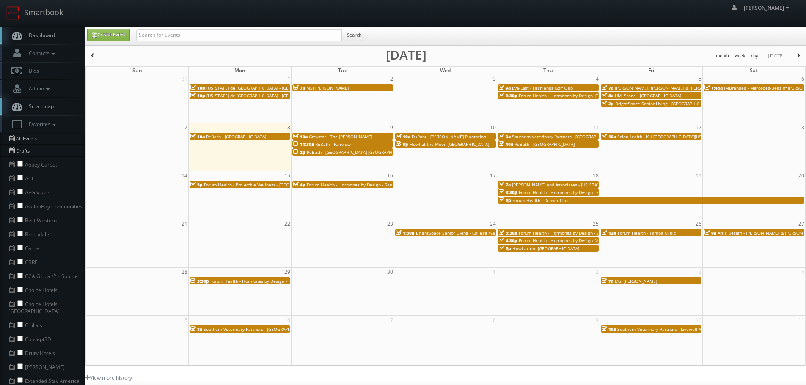
click at [746, 84] on td "7:45a iMBranded - Mercedes-Benz of [PERSON_NAME][GEOGRAPHIC_DATA]" at bounding box center [753, 95] width 103 height 24
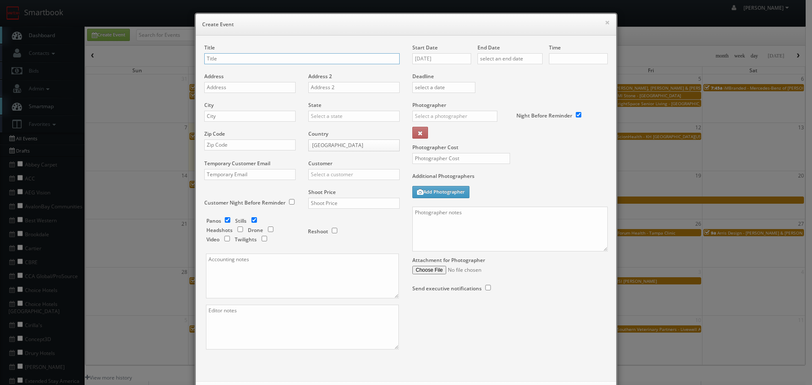
checkbox input "true"
type input "10:00am"
checkbox input "true"
click at [609, 19] on div "× Create Event" at bounding box center [406, 25] width 420 height 22
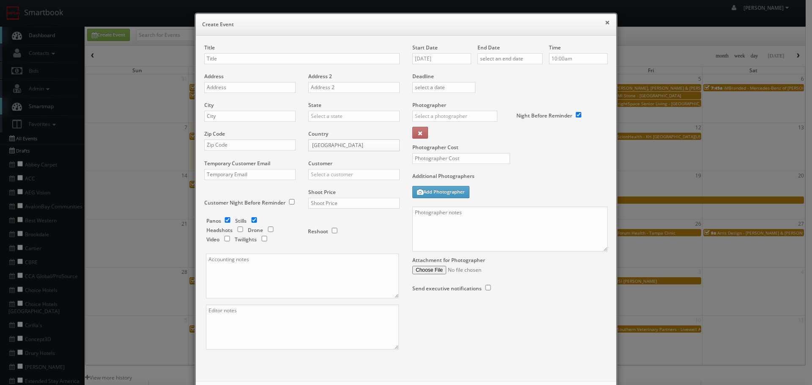
click at [606, 21] on button "×" at bounding box center [607, 22] width 5 height 6
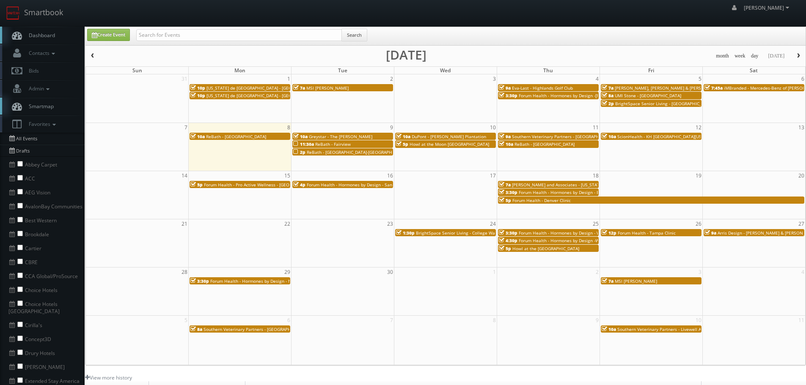
click at [735, 90] on span "iMBranded - Mercedes-Benz of [PERSON_NAME][GEOGRAPHIC_DATA]" at bounding box center [793, 88] width 139 height 6
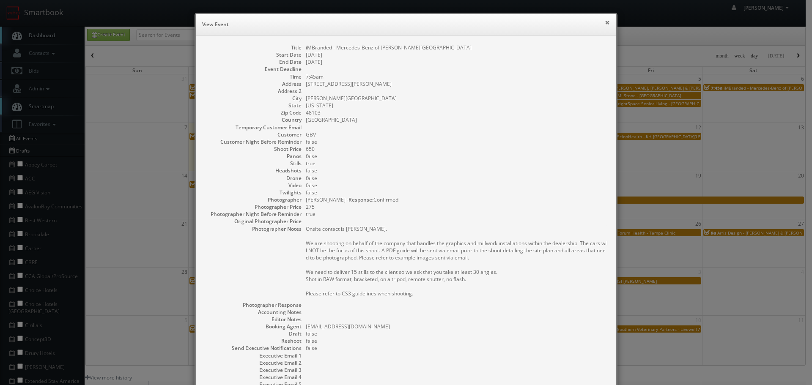
drag, startPoint x: 603, startPoint y: 23, endPoint x: 605, endPoint y: 28, distance: 5.8
click at [605, 23] on button "×" at bounding box center [607, 22] width 5 height 6
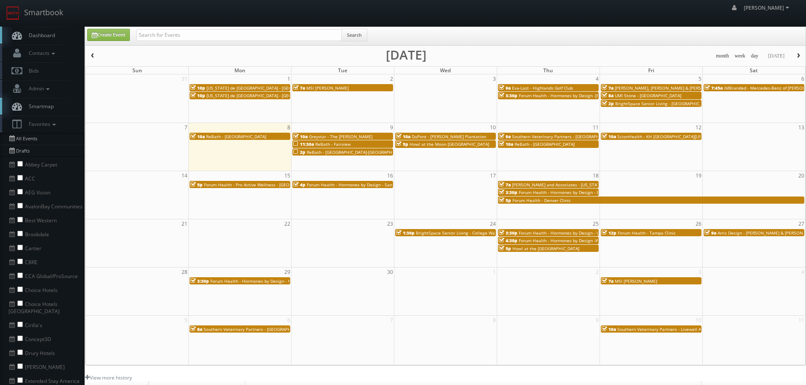
click at [356, 136] on div "10a Greystar - The [PERSON_NAME]" at bounding box center [342, 136] width 99 height 6
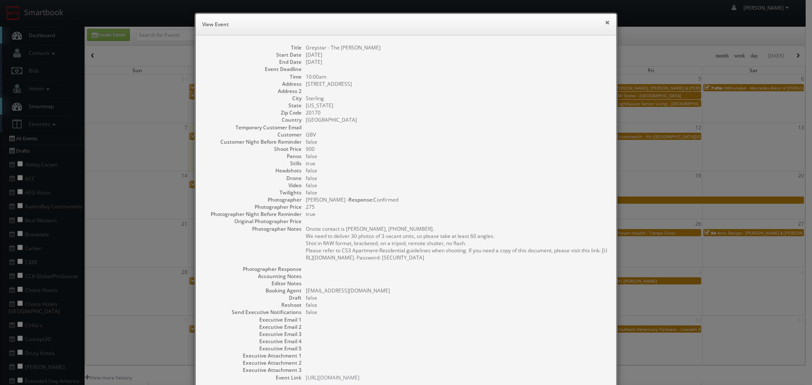
click at [605, 22] on button "×" at bounding box center [607, 22] width 5 height 6
